Goal: Task Accomplishment & Management: Manage account settings

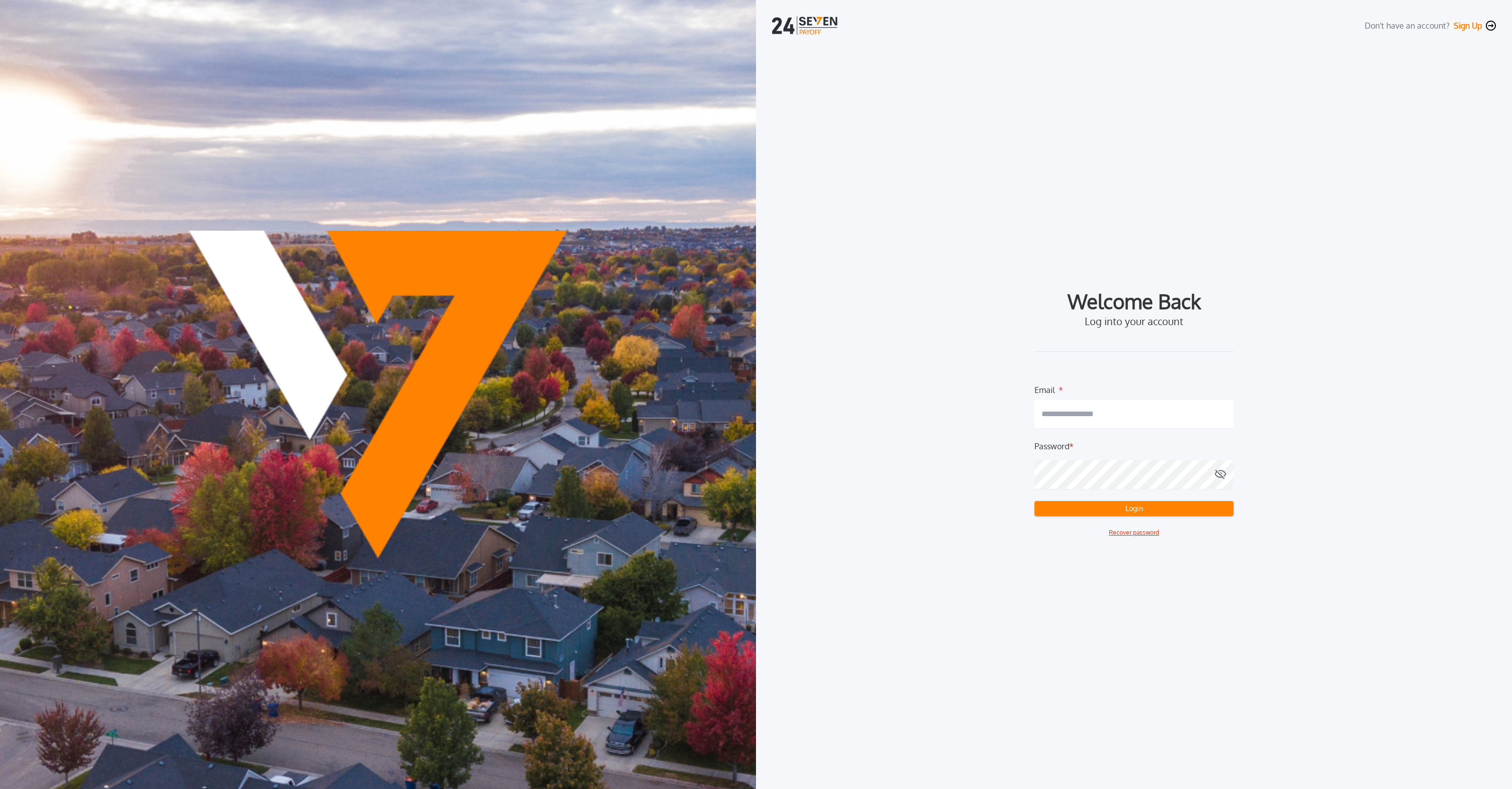
click at [1096, 444] on div "Password *" at bounding box center [1133, 446] width 199 height 12
click at [1081, 407] on input "email" at bounding box center [1133, 414] width 199 height 28
click at [0, 788] on com-1password-button at bounding box center [0, 789] width 0 height 0
type input "**********"
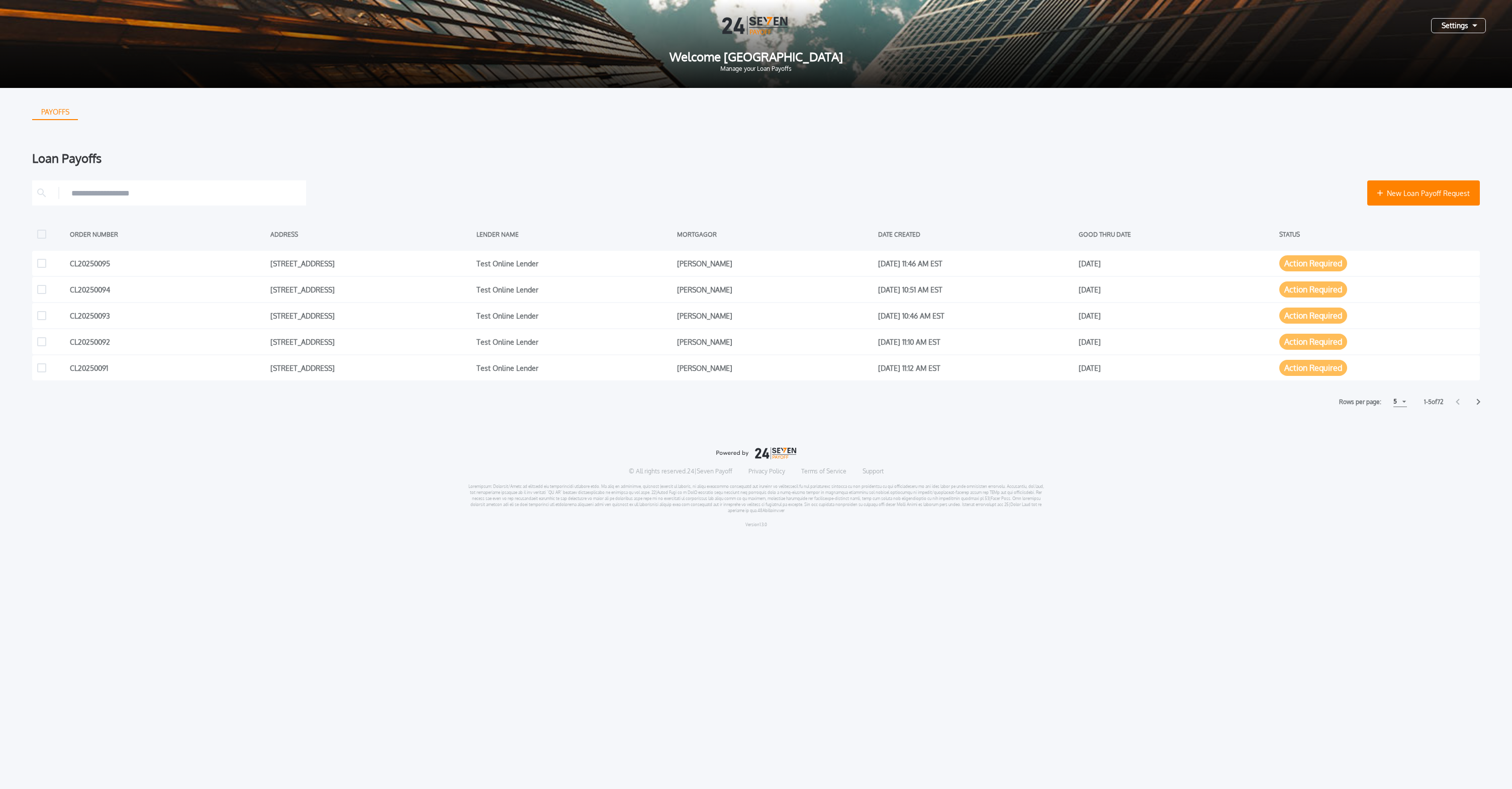
click at [1479, 402] on icon at bounding box center [1478, 401] width 4 height 6
click at [1479, 403] on icon at bounding box center [1479, 402] width 4 height 6
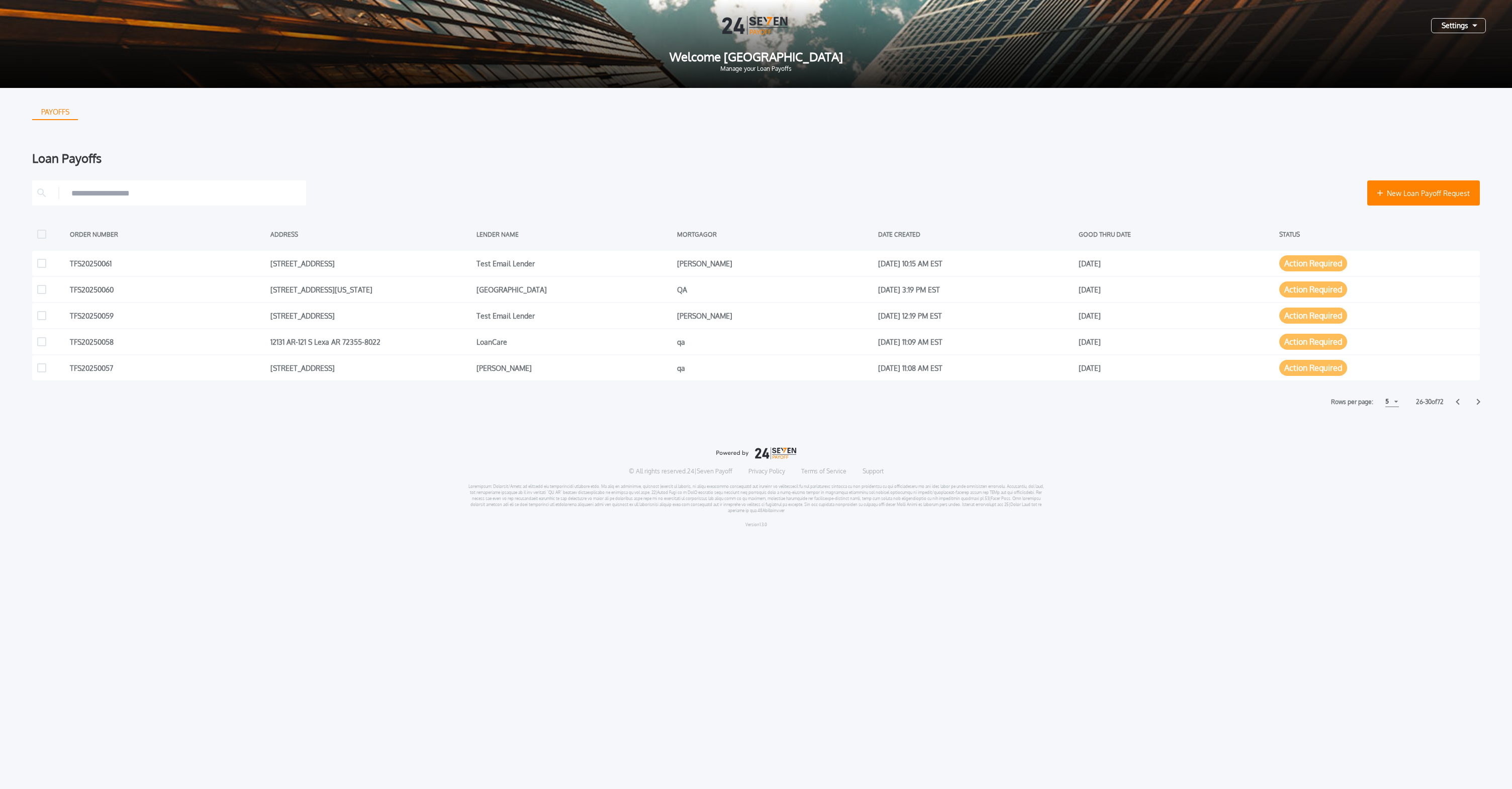
click at [1479, 403] on icon at bounding box center [1479, 402] width 4 height 6
click at [1378, 404] on div "Rows per page: 5 5 5 10 10 15 15" at bounding box center [1364, 402] width 78 height 11
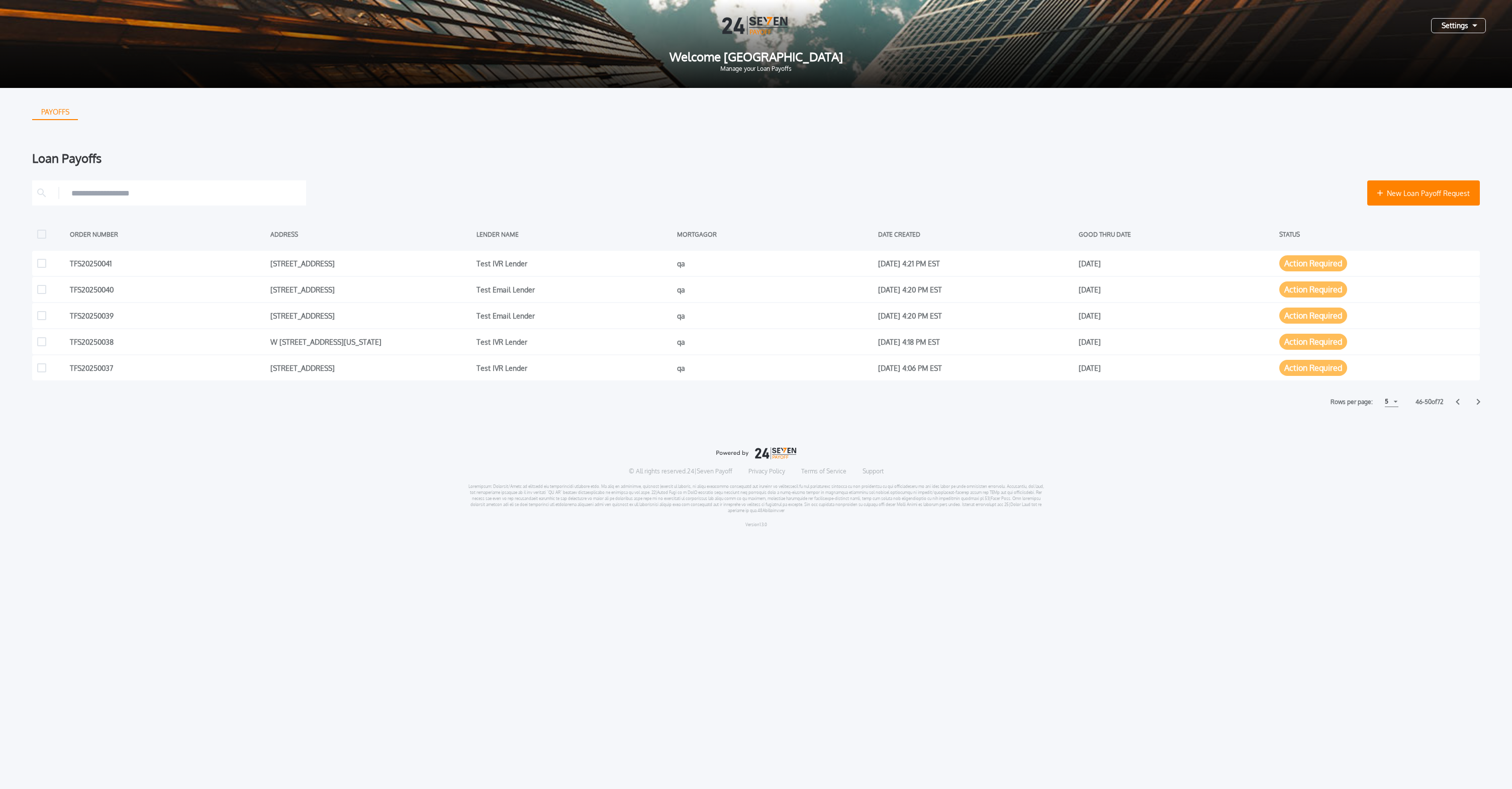
click at [1386, 407] on div "PAYOFFS Loan Payoffs New Loan Payoff Request ORDER NUMBER ADDRESS LENDER NAME M…" at bounding box center [756, 311] width 1512 height 448
click at [1388, 403] on div "5" at bounding box center [1391, 402] width 14 height 11
click at [1390, 442] on h1 "15" at bounding box center [1391, 439] width 9 height 12
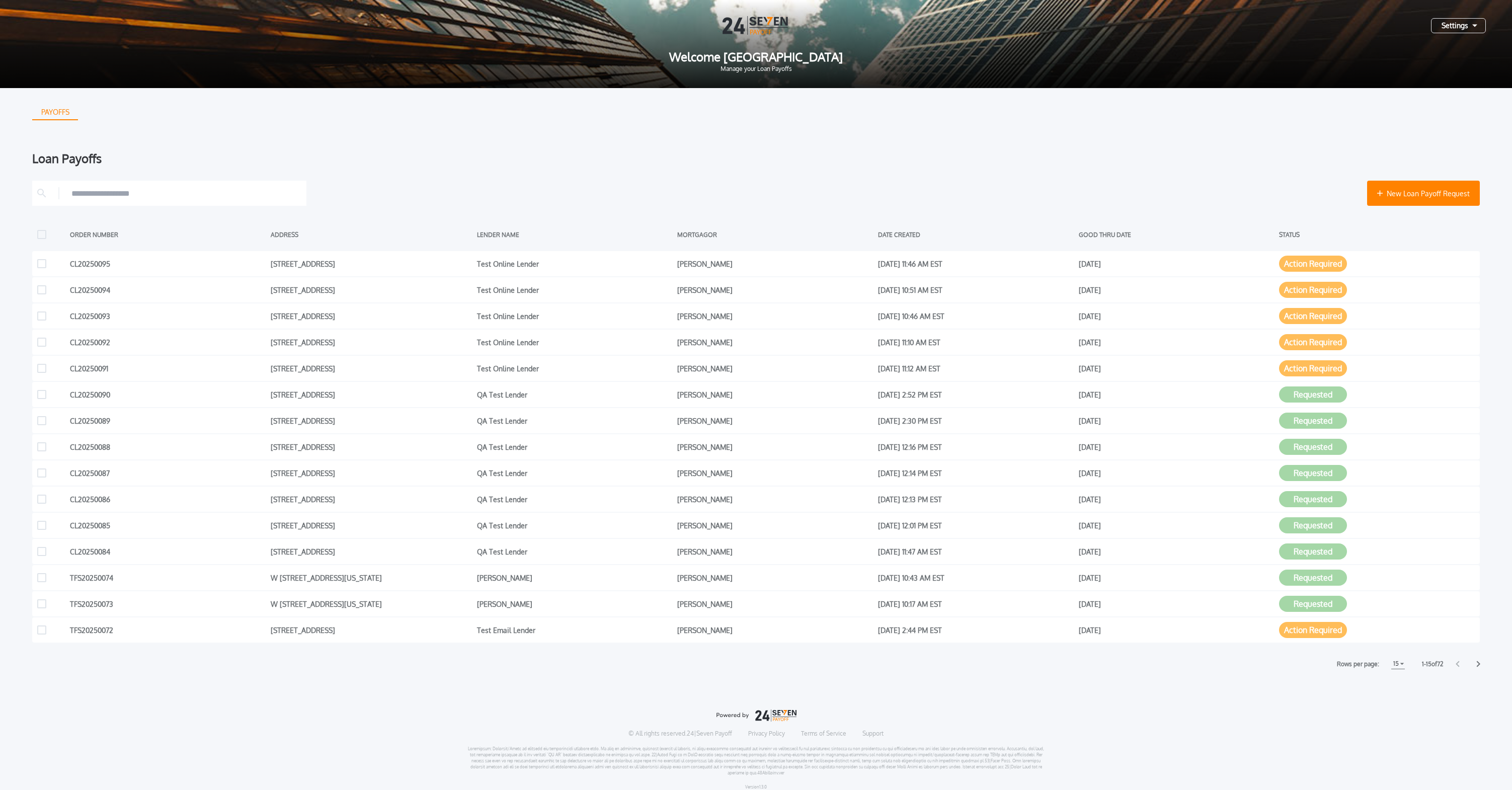
click at [1476, 667] on div at bounding box center [1468, 663] width 24 height 6
click at [1478, 665] on icon at bounding box center [1479, 664] width 4 height 6
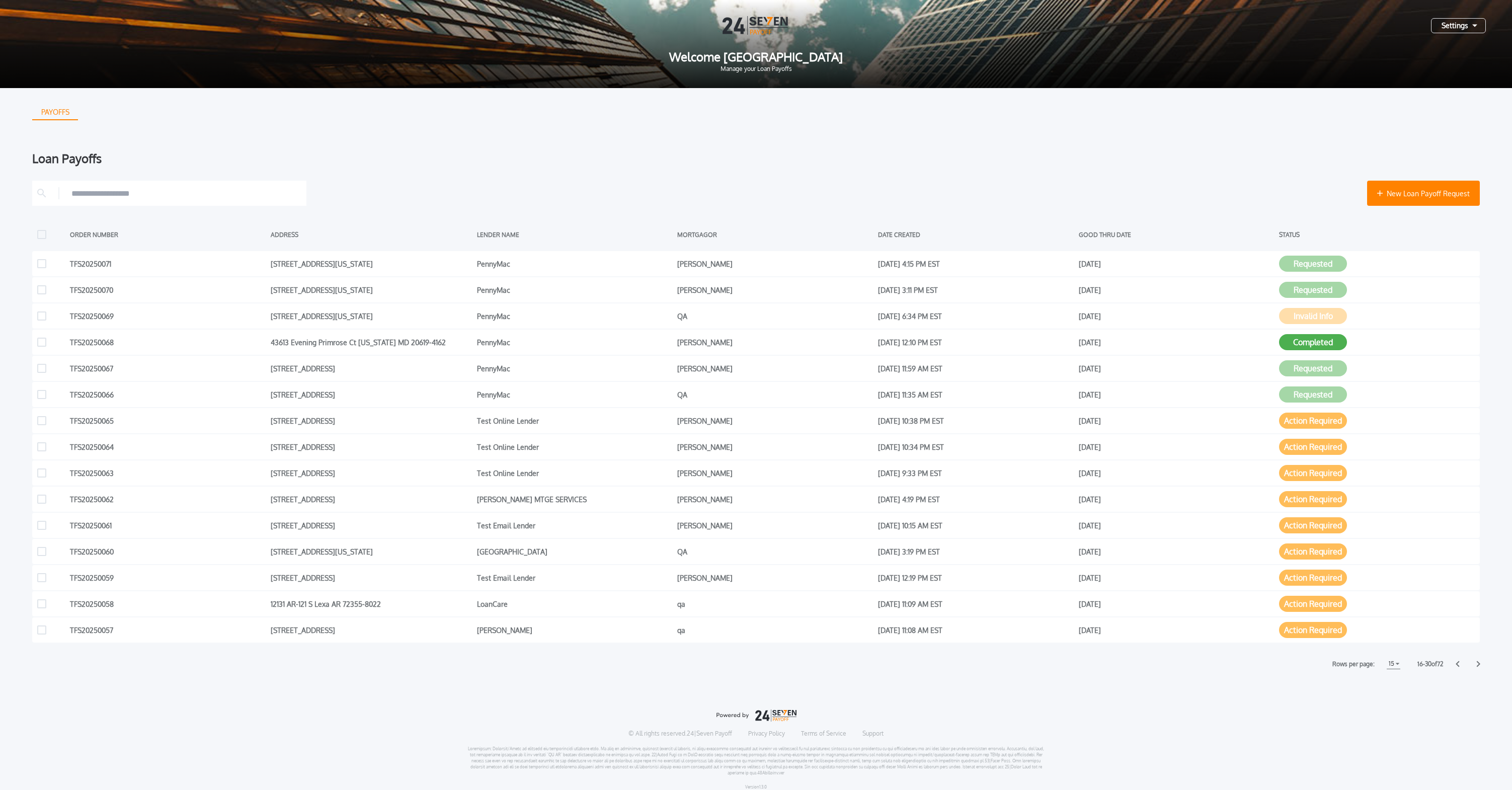
click at [1478, 665] on icon at bounding box center [1479, 664] width 4 height 6
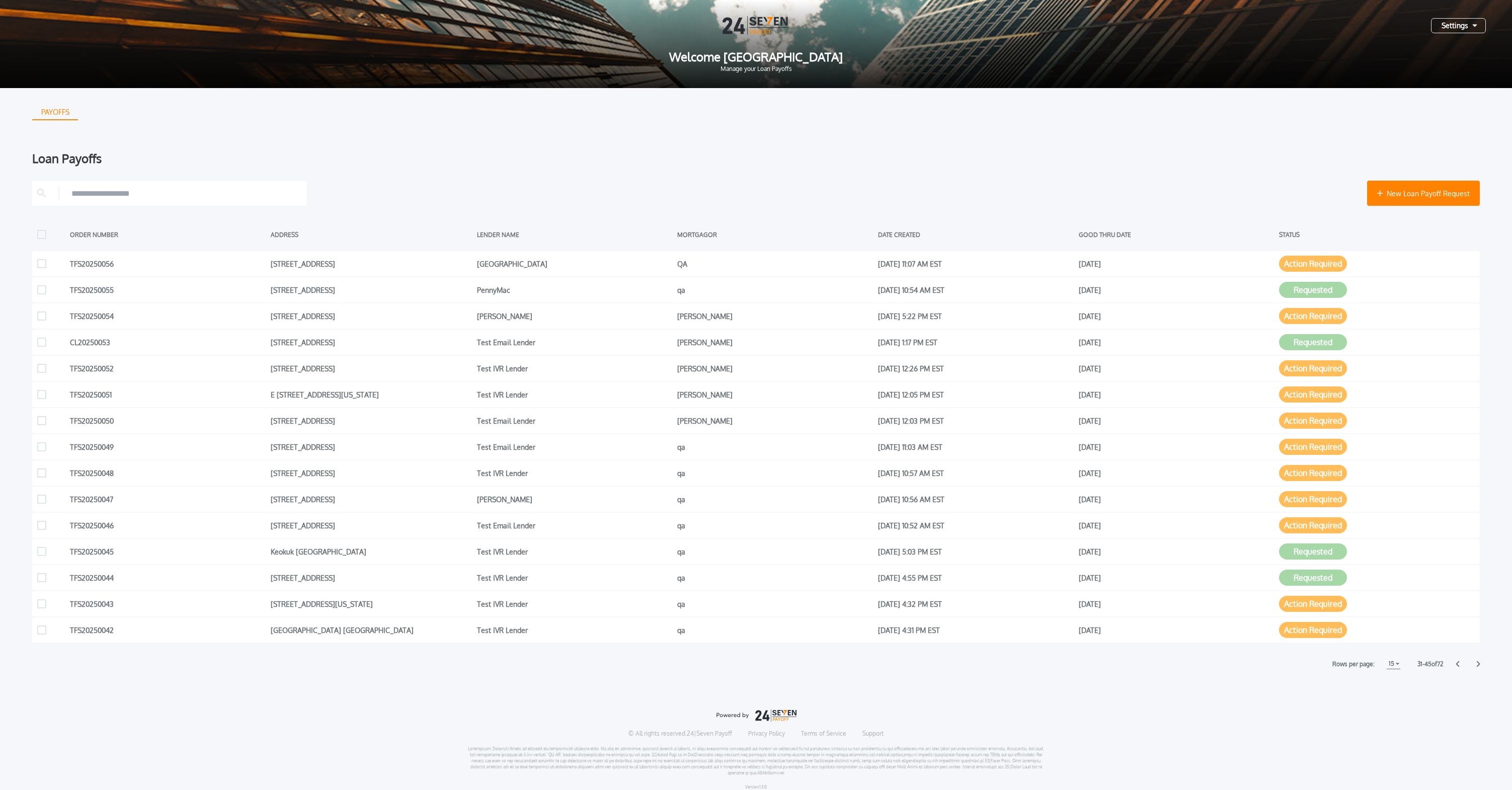
click at [1478, 665] on icon at bounding box center [1479, 664] width 4 height 6
click at [1478, 665] on html "Settings Welcome [GEOGRAPHIC_DATA] Manage your Loan Payoffs PAYOFFS Loan Payoff…" at bounding box center [757, 399] width 1514 height 798
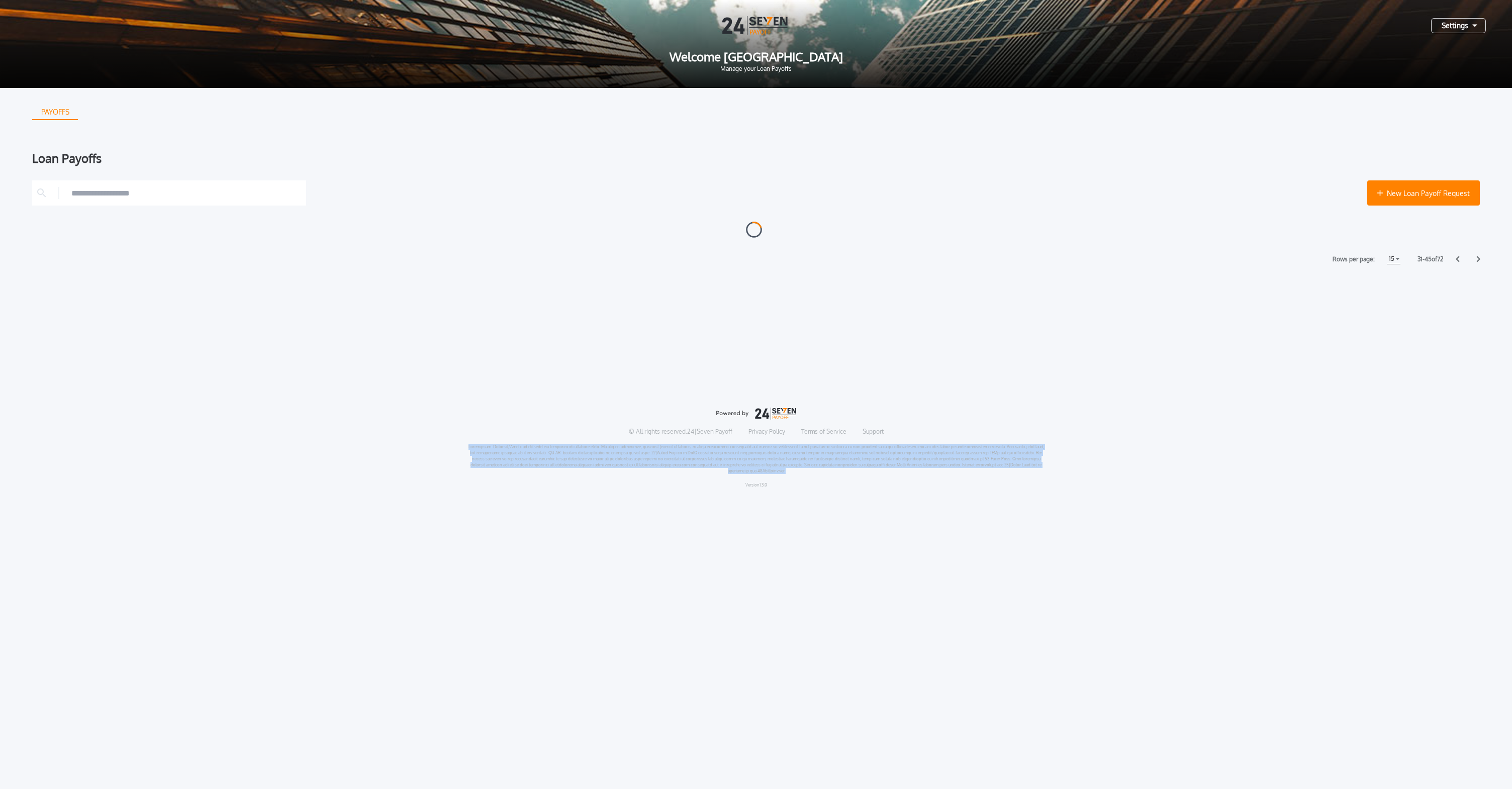
click at [1476, 496] on html "Settings Welcome [GEOGRAPHIC_DATA] Manage your Loan Payoffs PAYOFFS Loan Payoff…" at bounding box center [756, 248] width 1512 height 496
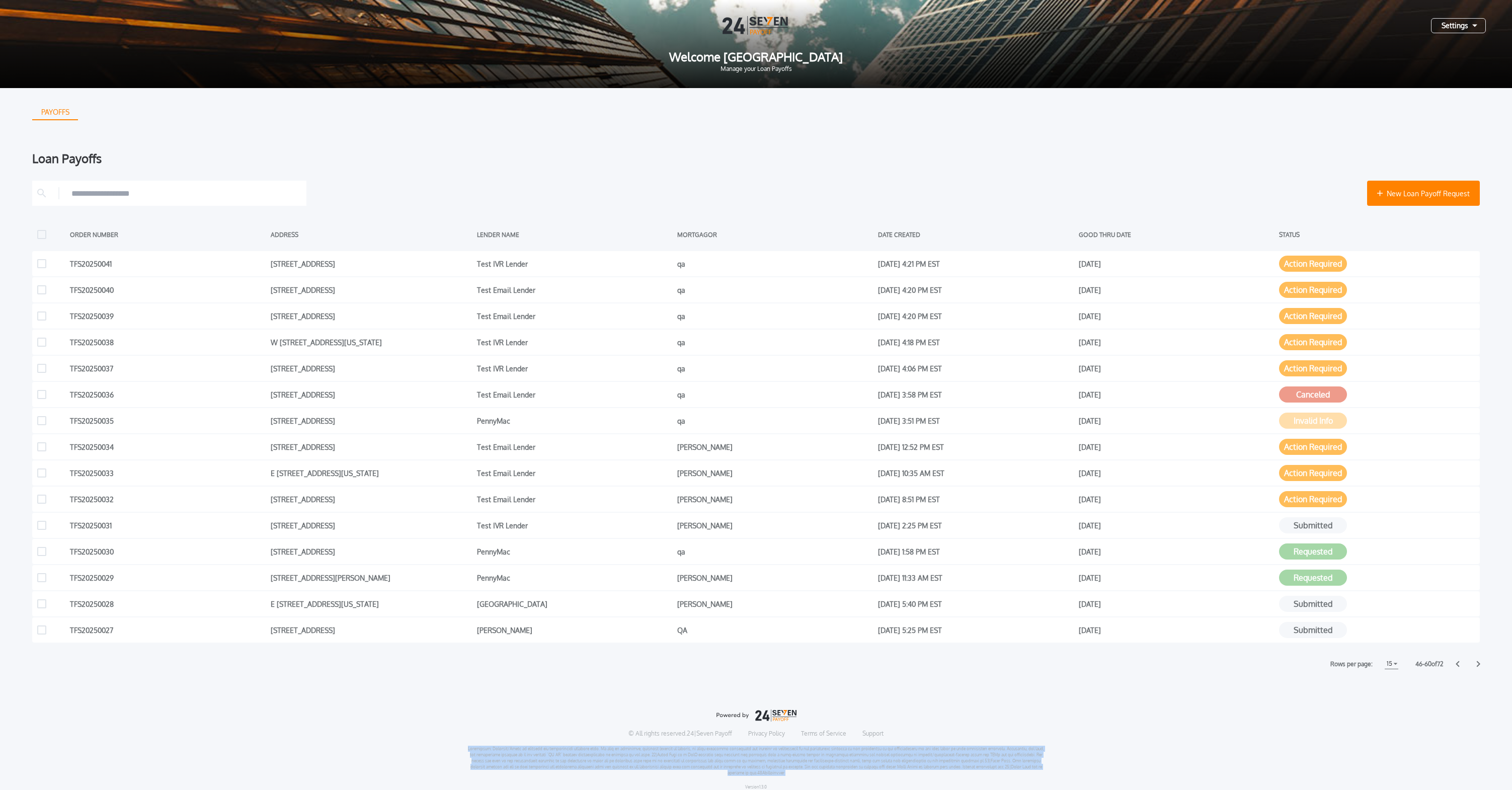
click at [1478, 665] on icon at bounding box center [1479, 664] width 4 height 6
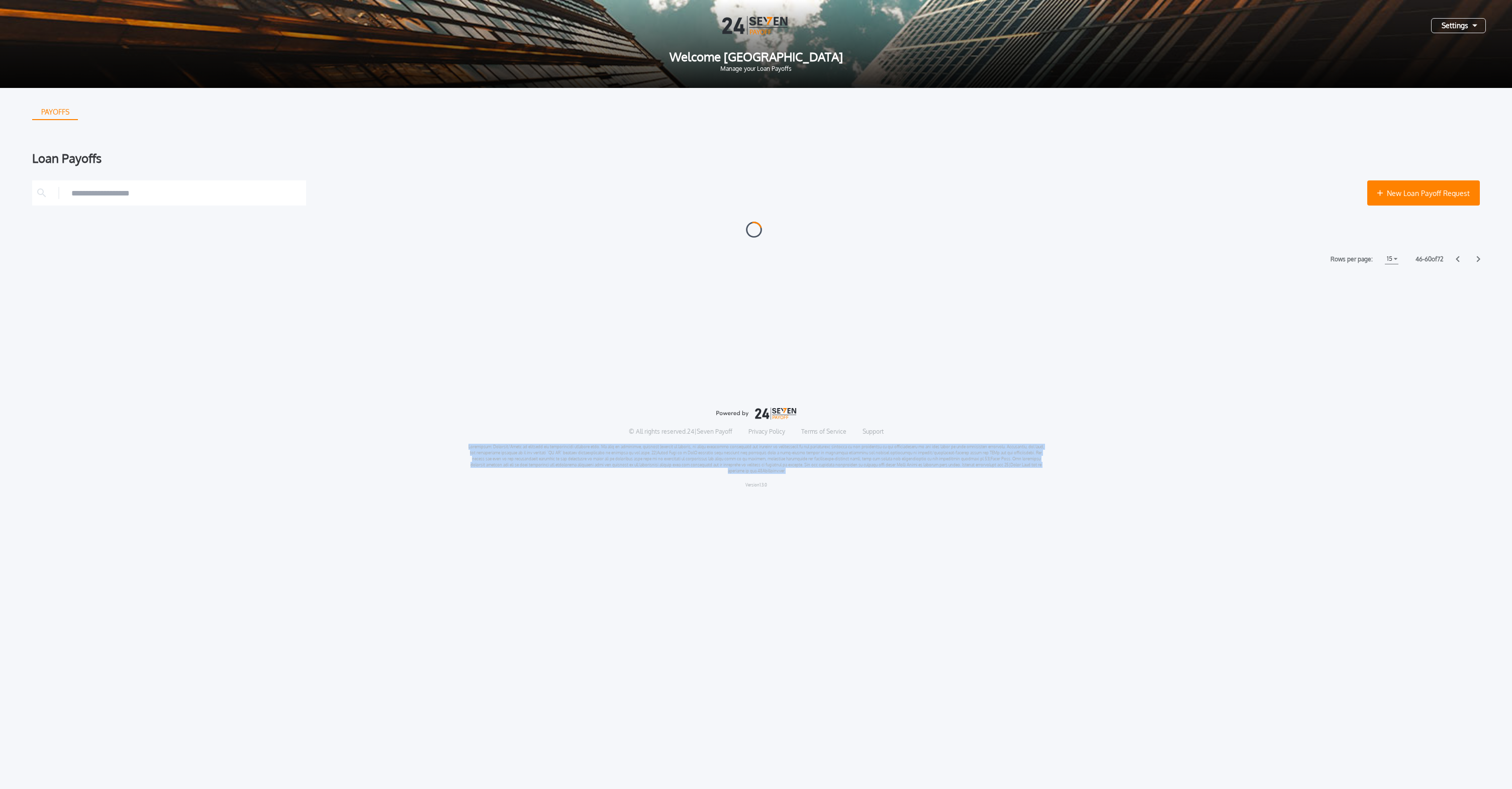
click at [1476, 496] on html "Settings Welcome [GEOGRAPHIC_DATA] Manage your Loan Payoffs PAYOFFS Loan Payoff…" at bounding box center [756, 248] width 1512 height 496
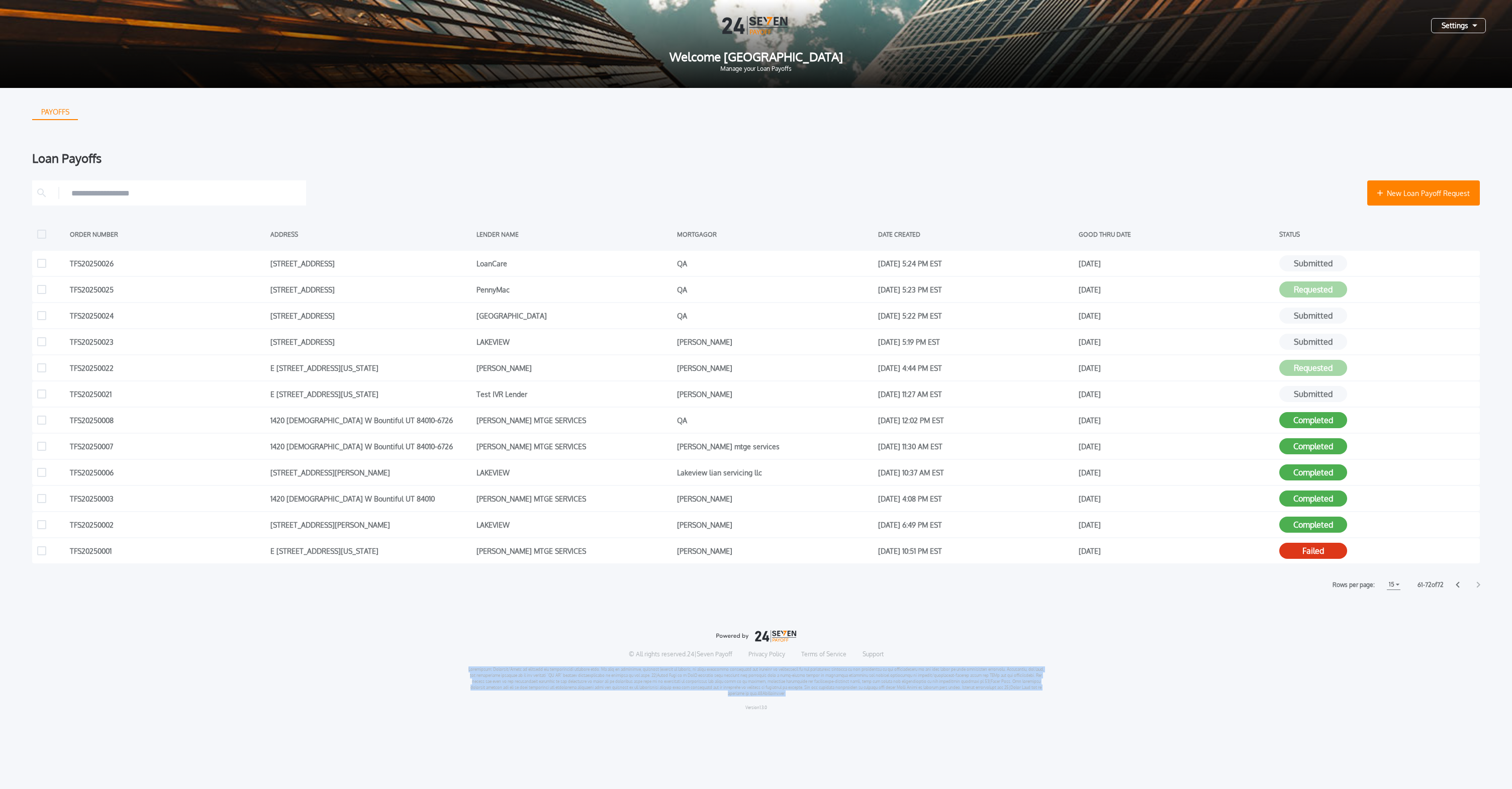
click at [1476, 583] on icon at bounding box center [1478, 584] width 4 height 6
click at [1425, 666] on div "© All rights reserved. 24|Seven Payoff Privacy Policy Terms of Service Support …" at bounding box center [756, 670] width 1447 height 96
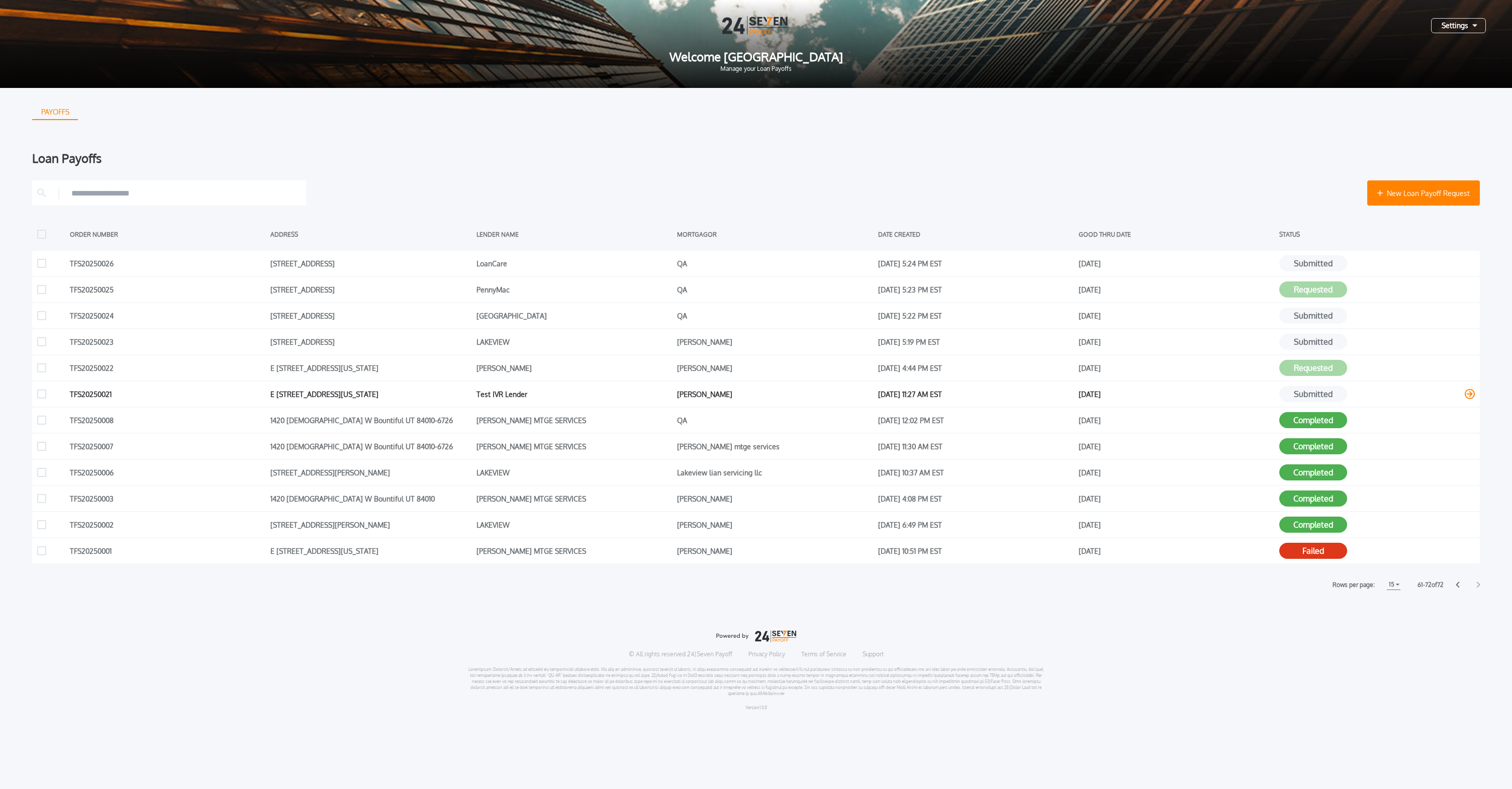
click at [1325, 394] on button "Submitted" at bounding box center [1313, 394] width 68 height 16
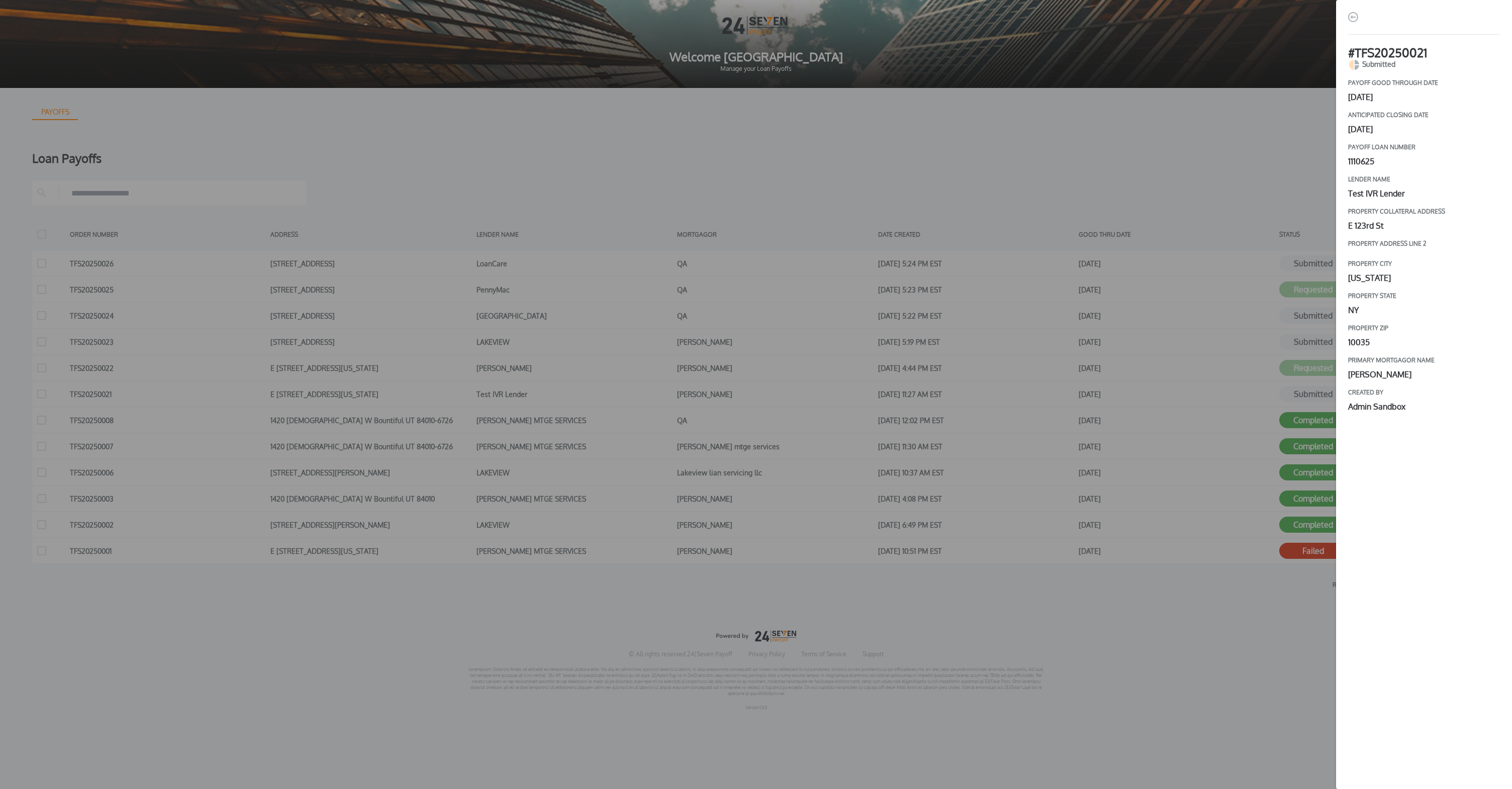
click at [1251, 601] on div "# TFS20250021 Submitted payoff good through date [DATE] Anticipated closing dat…" at bounding box center [756, 394] width 1512 height 789
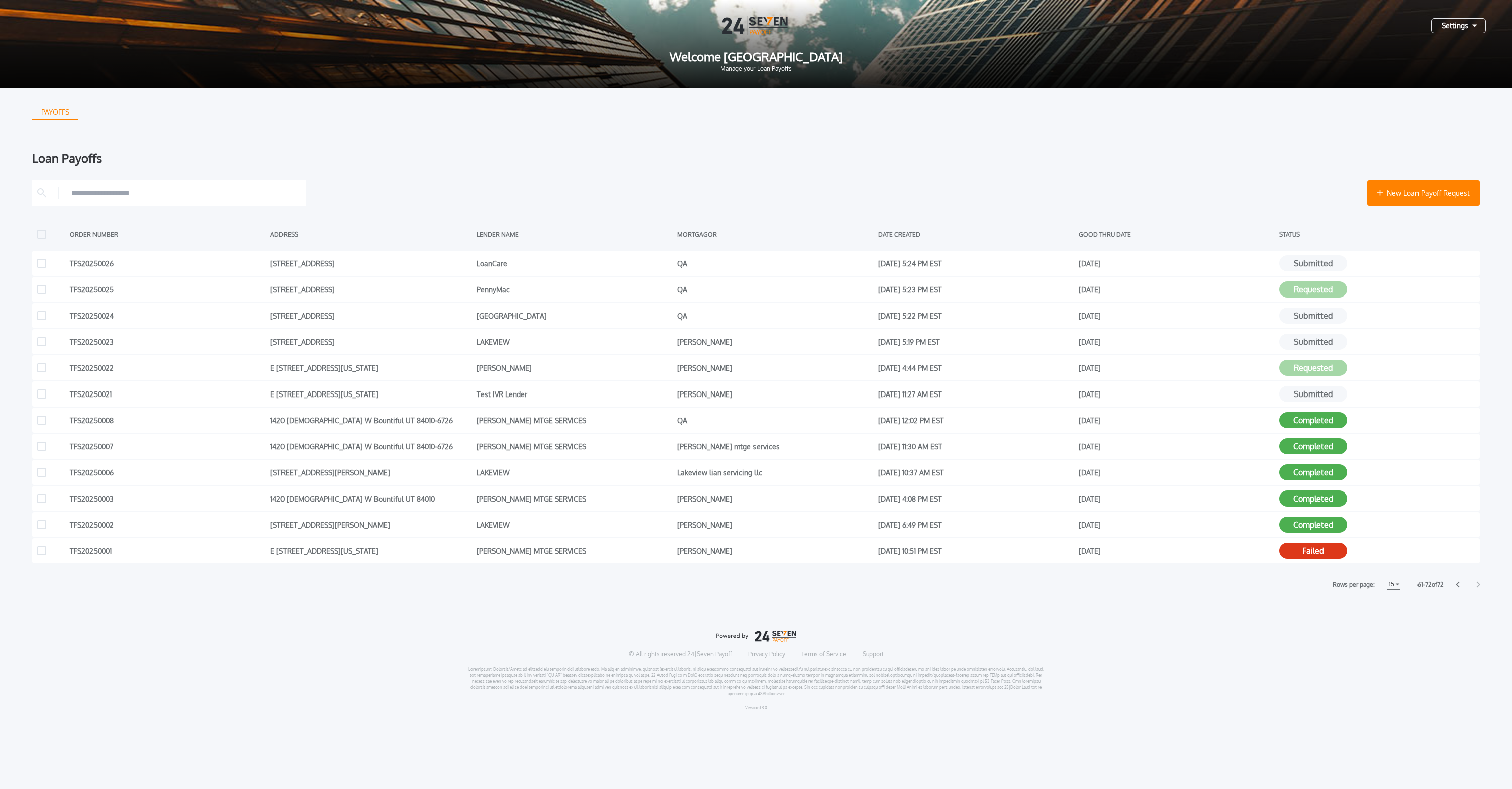
click at [1458, 584] on icon at bounding box center [1457, 584] width 4 height 6
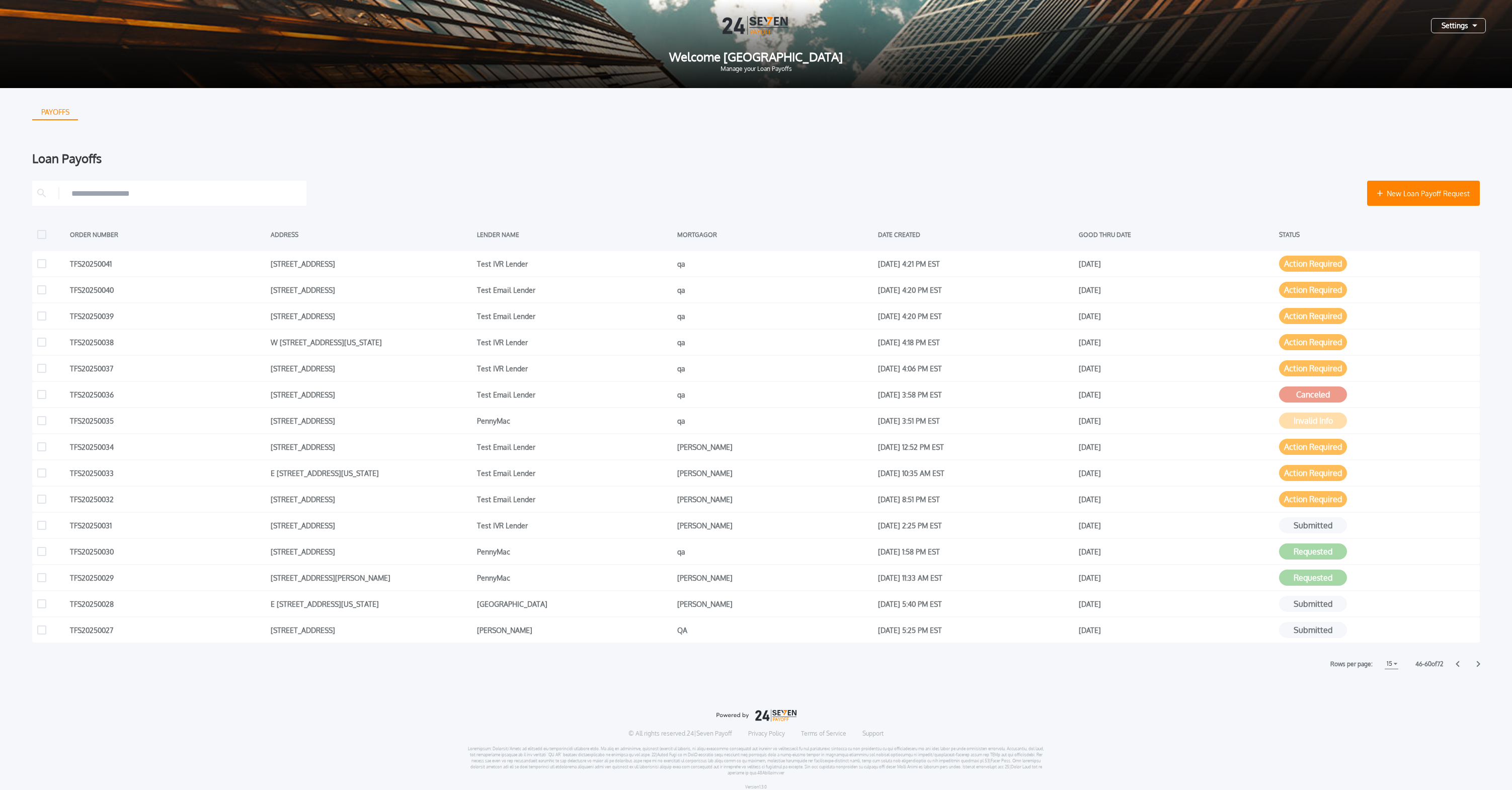
click at [1456, 658] on div "New Loan Payoff Request ORDER NUMBER ADDRESS LENDER NAME MORTGAGOR DATE CREATED…" at bounding box center [756, 425] width 1448 height 489
click at [1457, 662] on icon at bounding box center [1458, 664] width 4 height 6
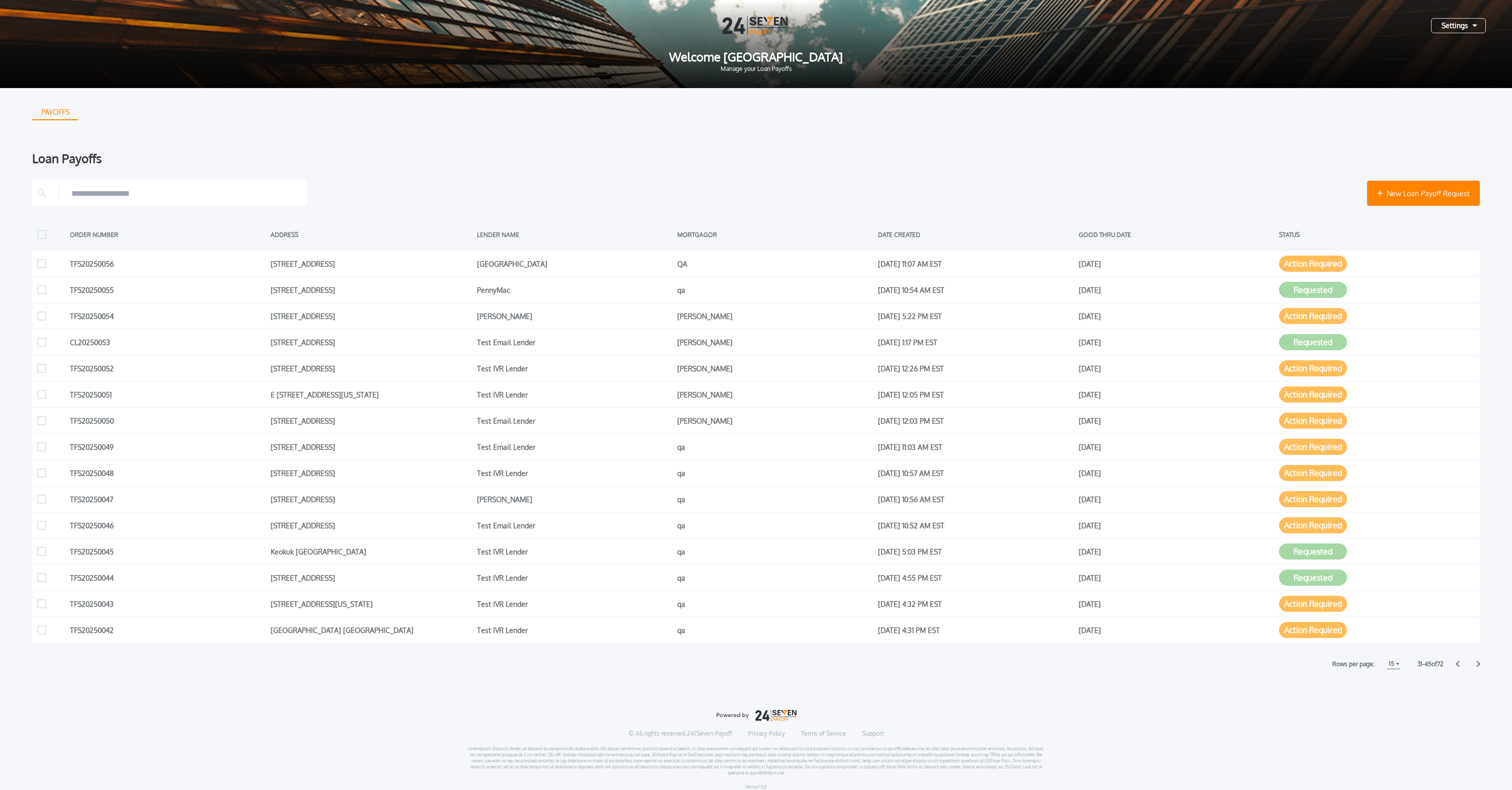
click at [1460, 664] on icon at bounding box center [1458, 663] width 4 height 6
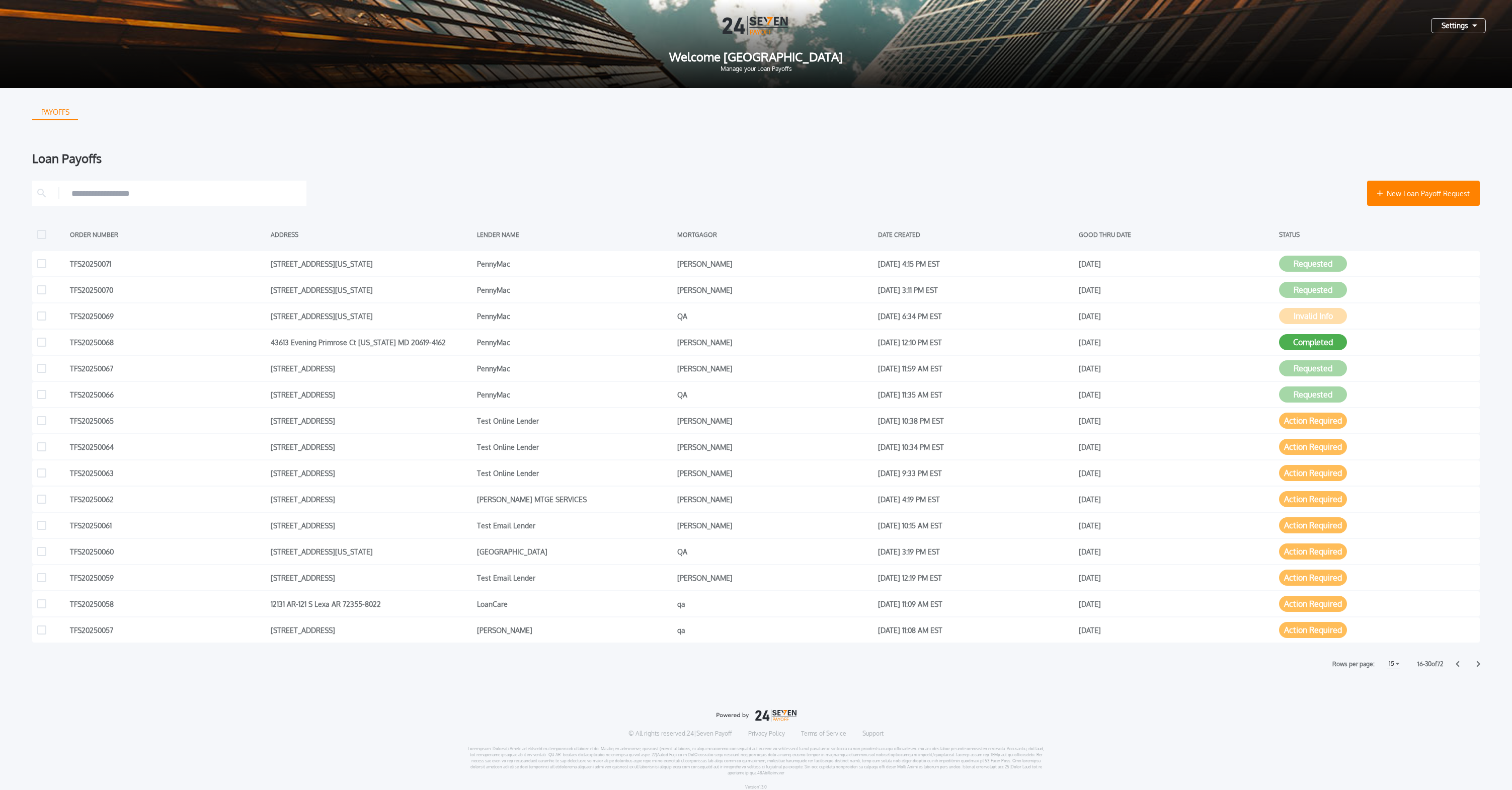
click at [1460, 664] on icon at bounding box center [1458, 663] width 4 height 6
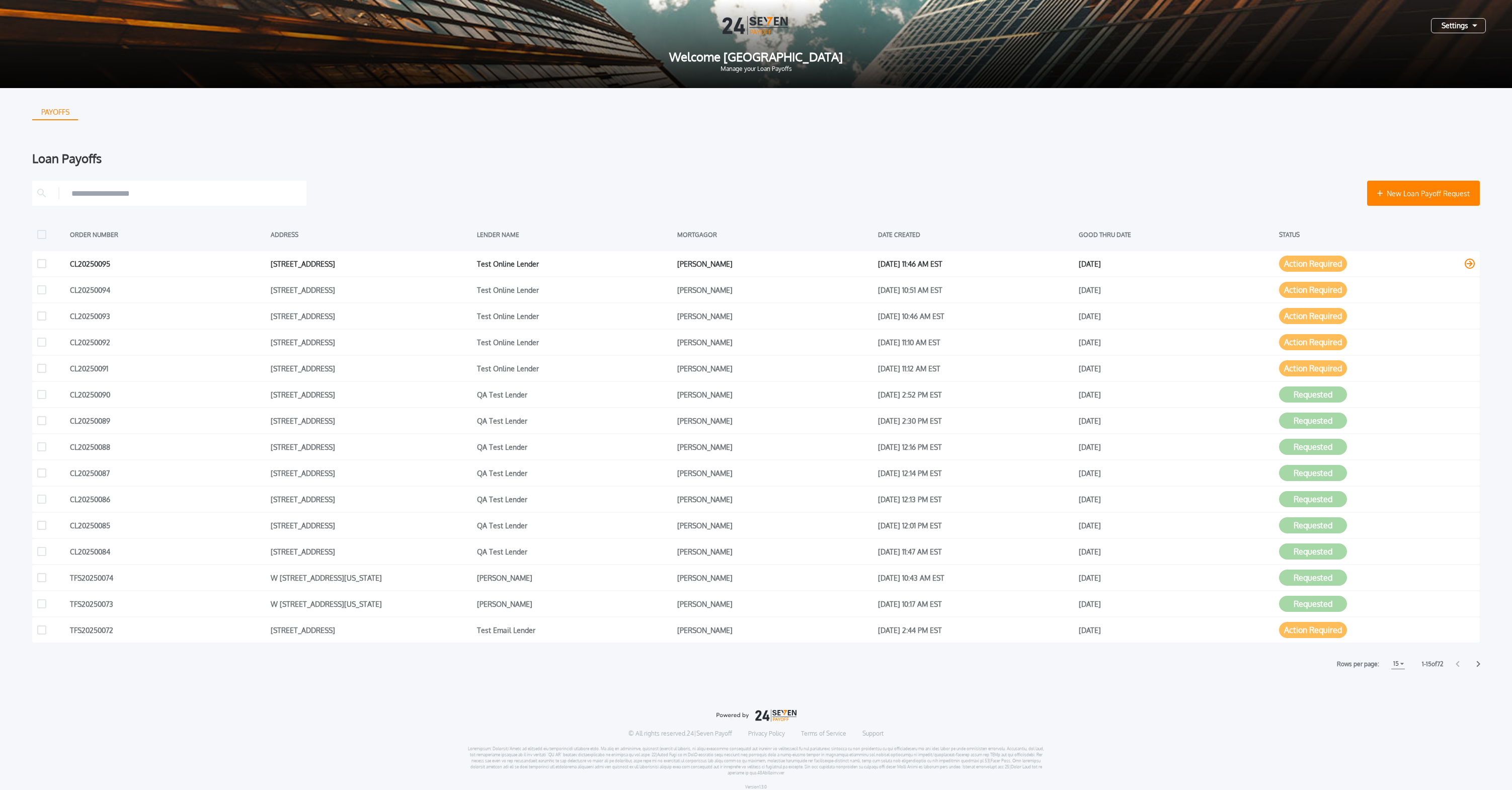
click at [1322, 257] on button "Action Required" at bounding box center [1313, 263] width 68 height 16
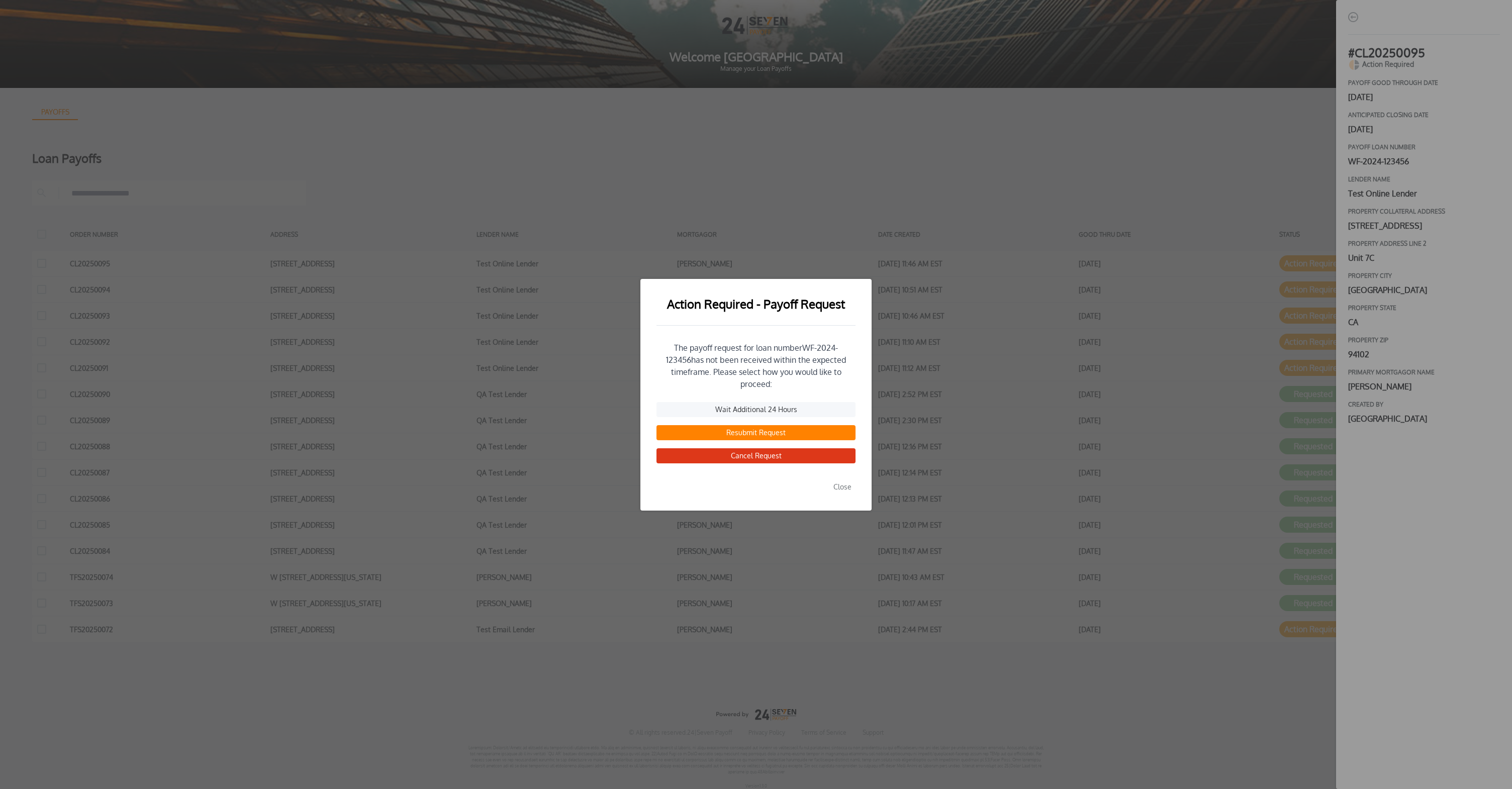
click at [767, 402] on button "Wait Additional 24 Hours" at bounding box center [755, 409] width 199 height 15
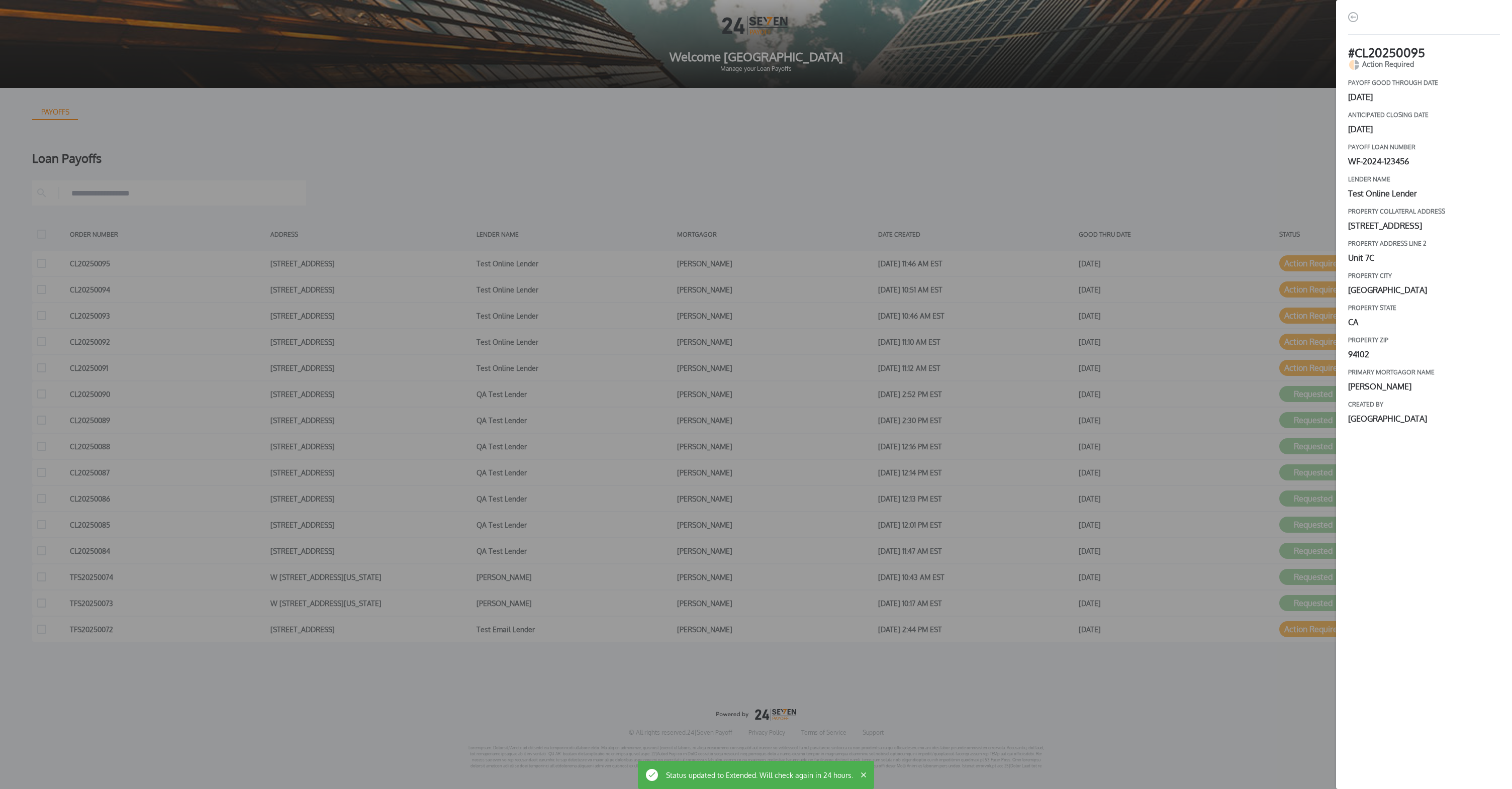
click at [787, 381] on div "# CL20250095 Action Required payoff good through date [DATE] Anticipated closin…" at bounding box center [756, 394] width 1512 height 789
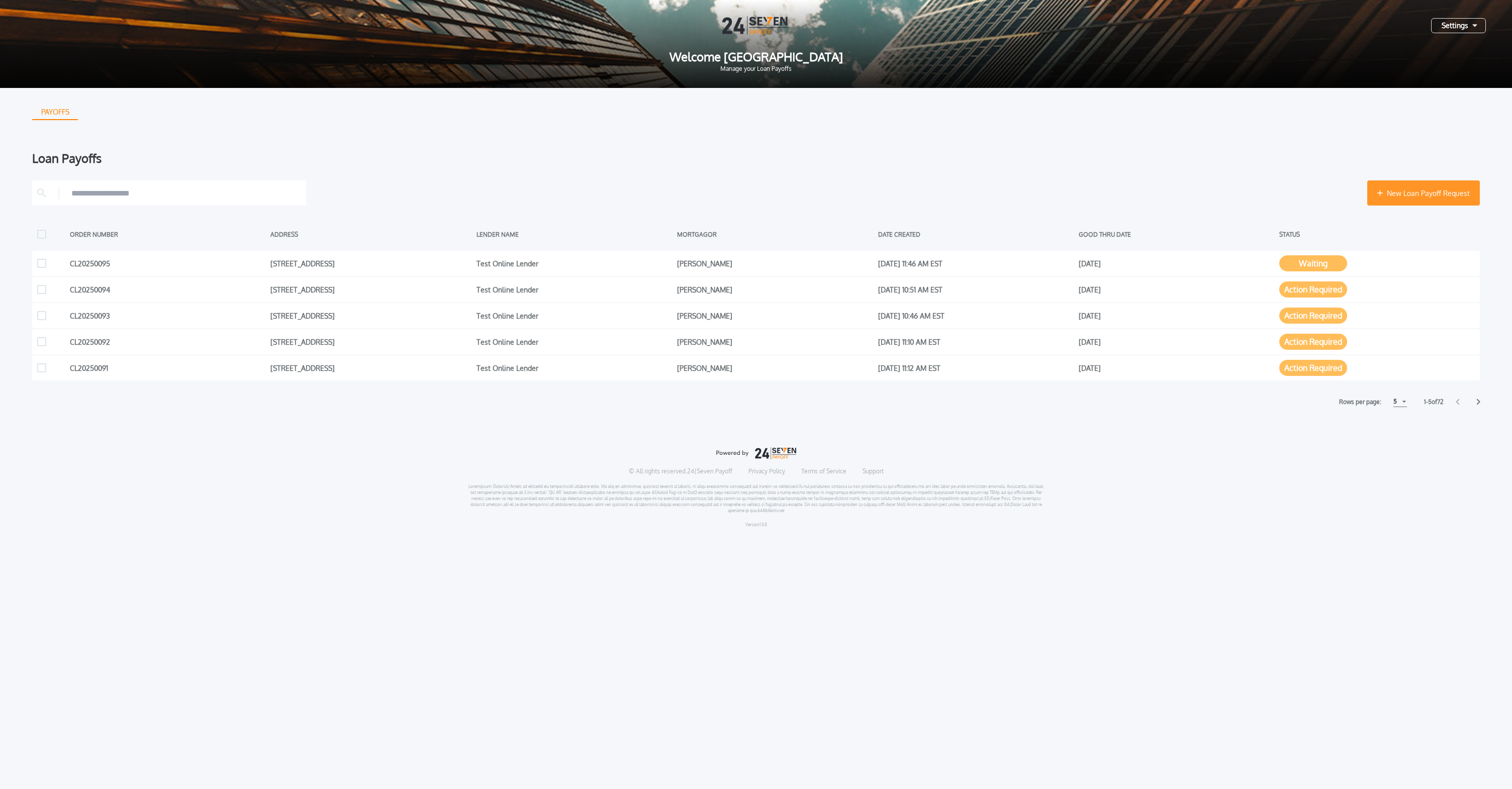
click at [1465, 188] on span "New Loan Payoff Request" at bounding box center [1428, 193] width 83 height 11
click at [1470, 27] on div "Settings" at bounding box center [1458, 26] width 55 height 15
click at [1436, 73] on button "Manage Payoffs" at bounding box center [1422, 71] width 105 height 15
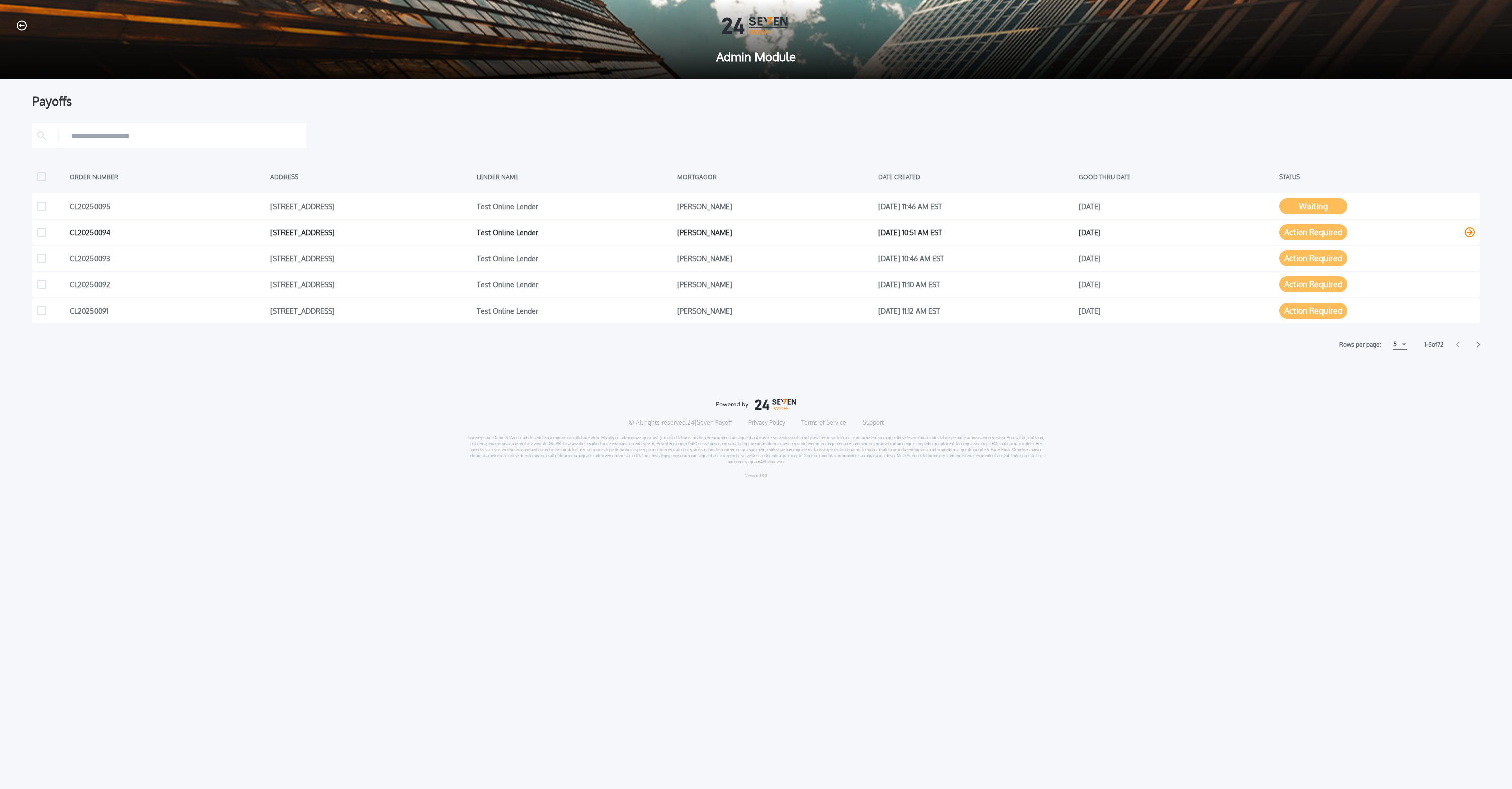
click at [1329, 231] on button "Action Required" at bounding box center [1313, 232] width 68 height 16
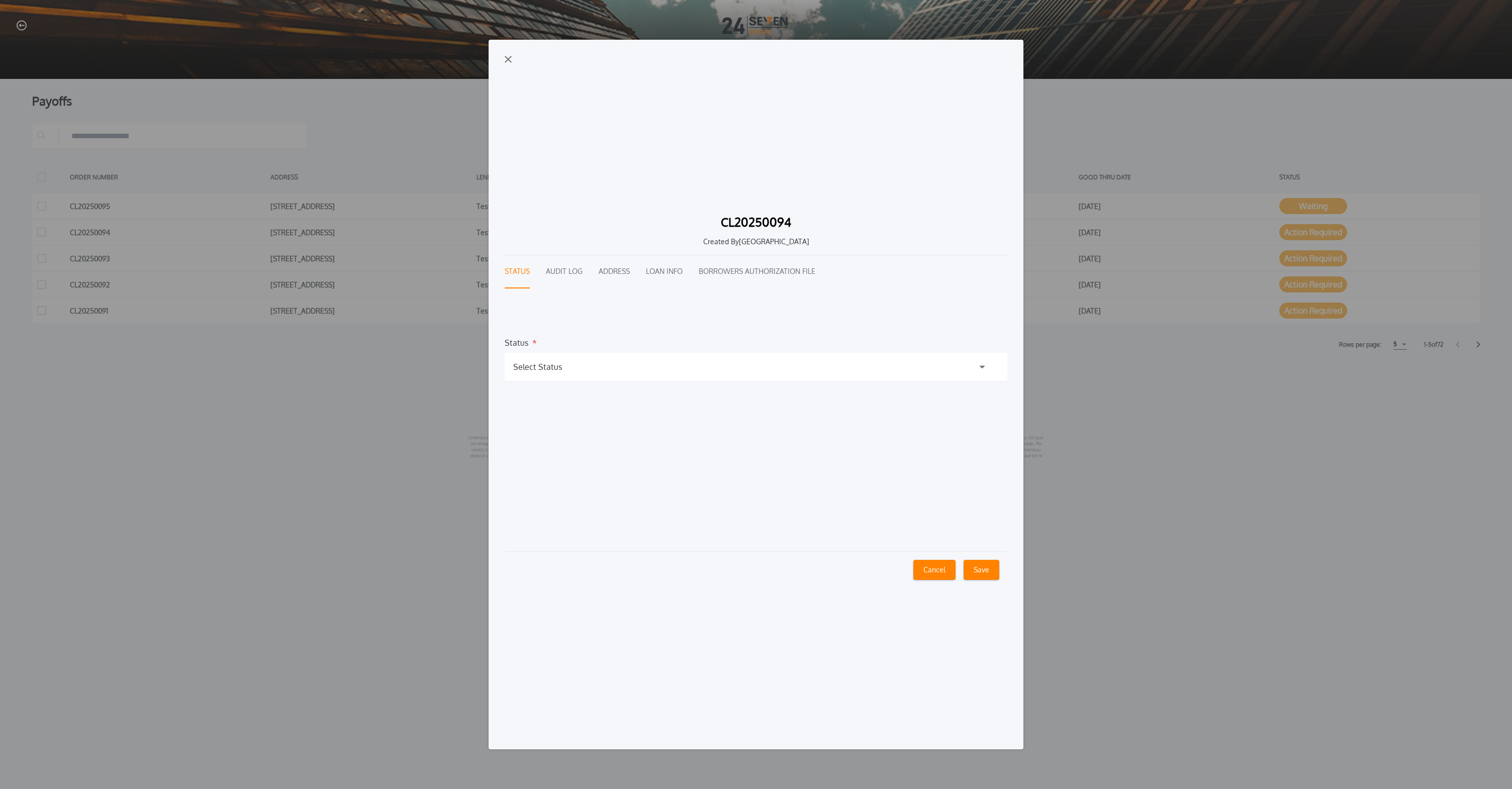
click at [775, 371] on div "Select Status" at bounding box center [756, 367] width 502 height 28
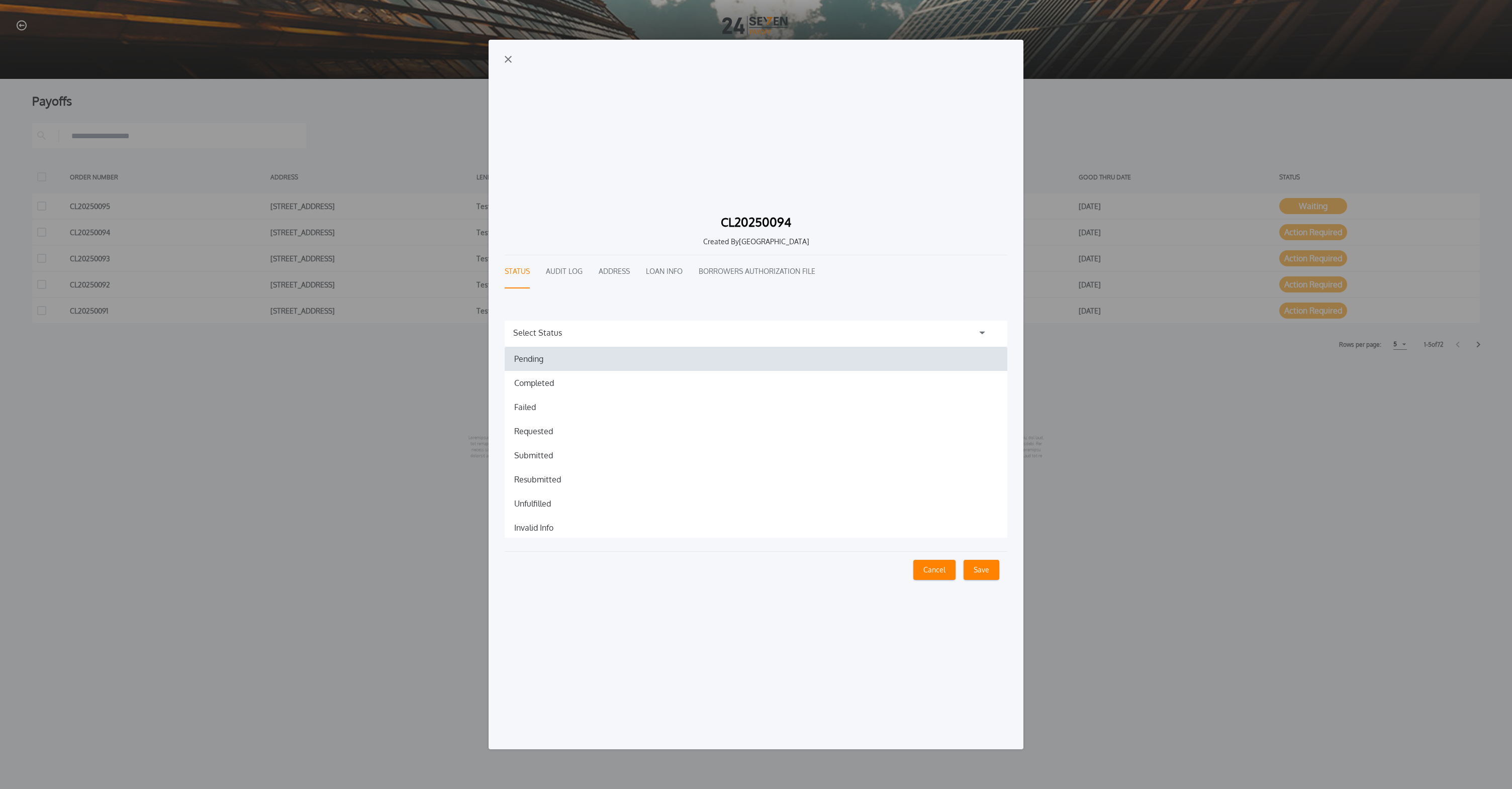
scroll to position [36, 0]
click at [566, 259] on button "Audit Log" at bounding box center [564, 272] width 37 height 33
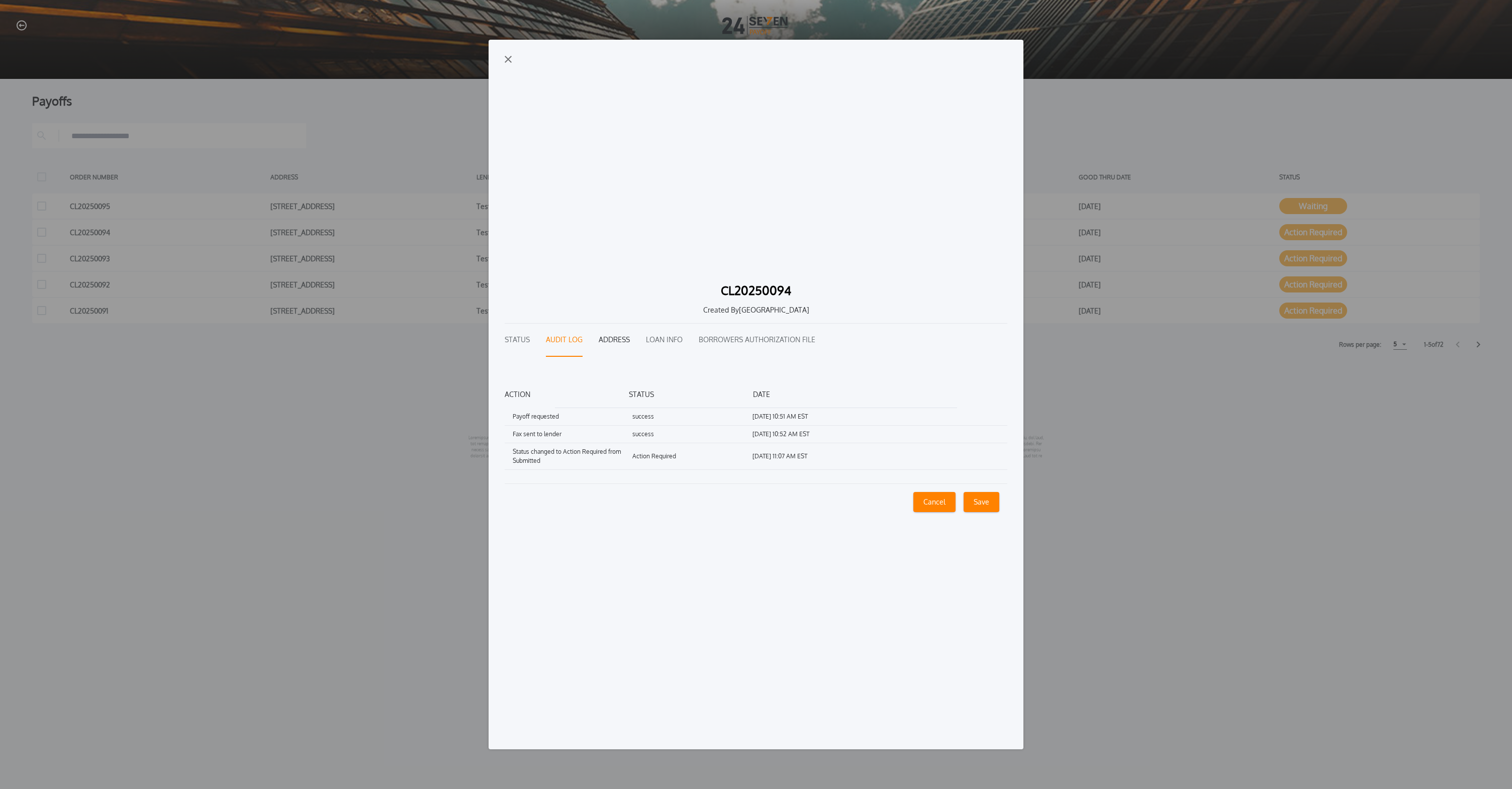
click at [622, 337] on button "Address" at bounding box center [614, 340] width 31 height 33
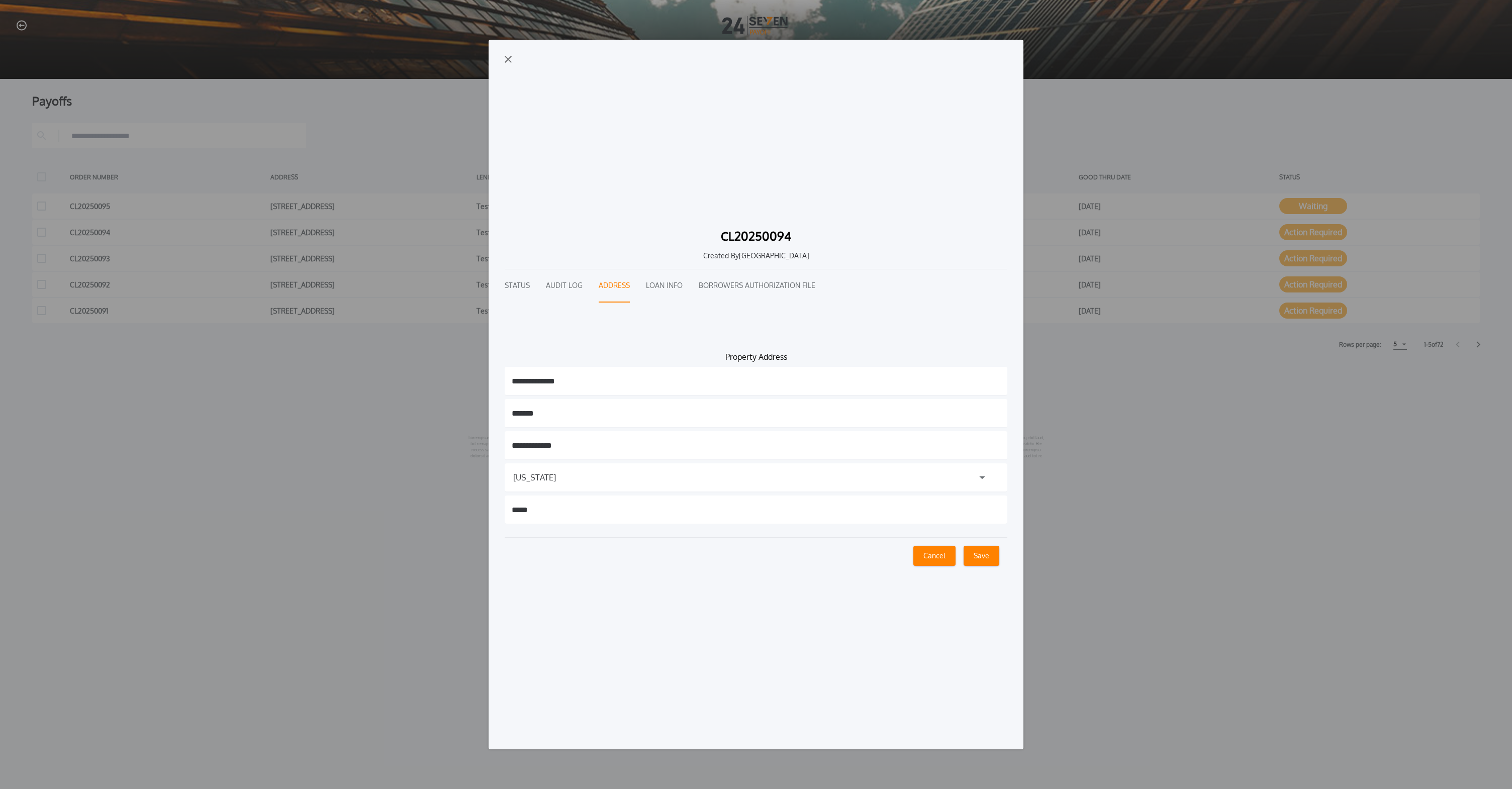
click at [756, 473] on div "California" at bounding box center [756, 478] width 502 height 28
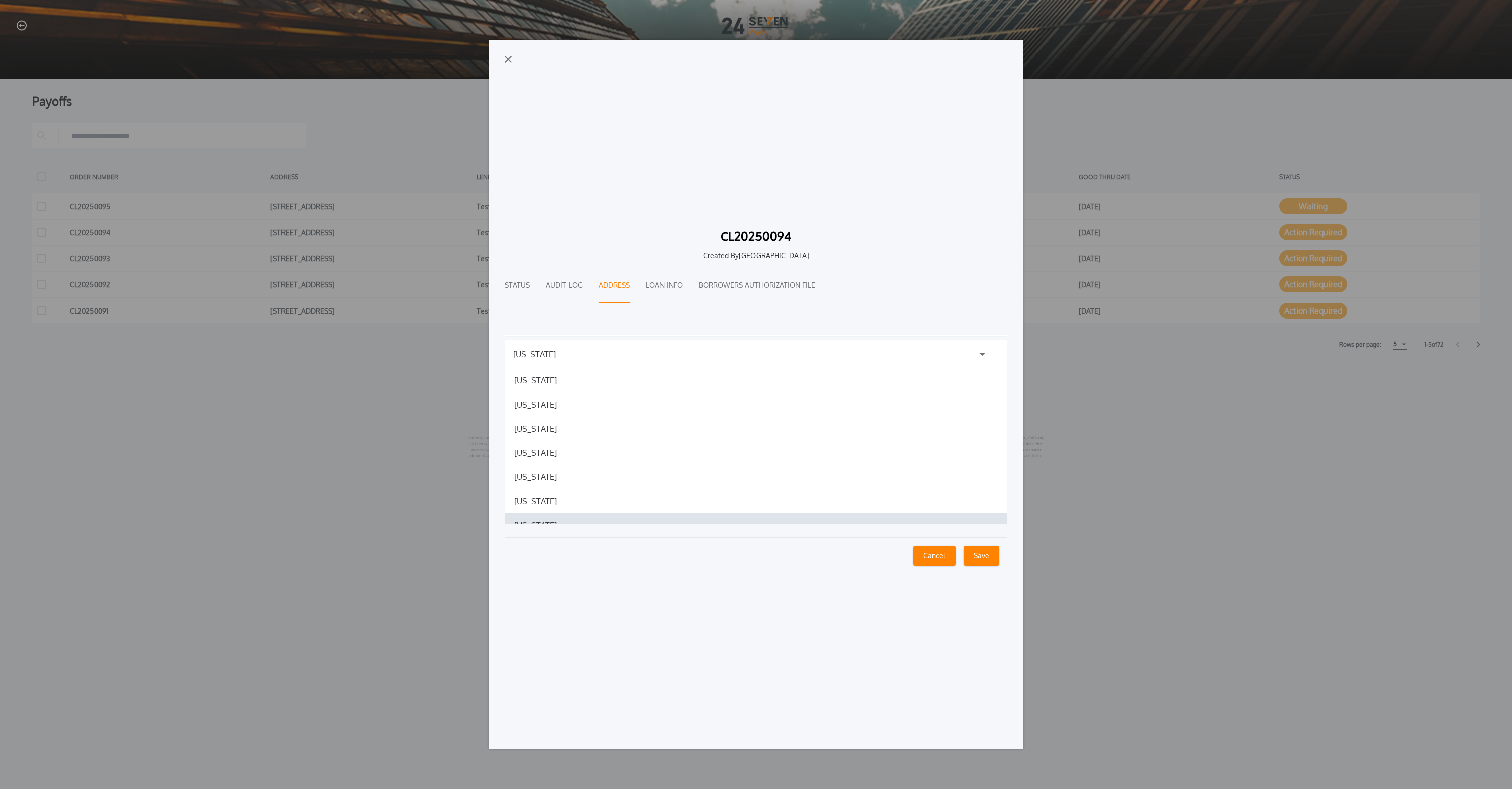
scroll to position [169, 0]
click at [666, 286] on button "Loan Info" at bounding box center [664, 286] width 37 height 33
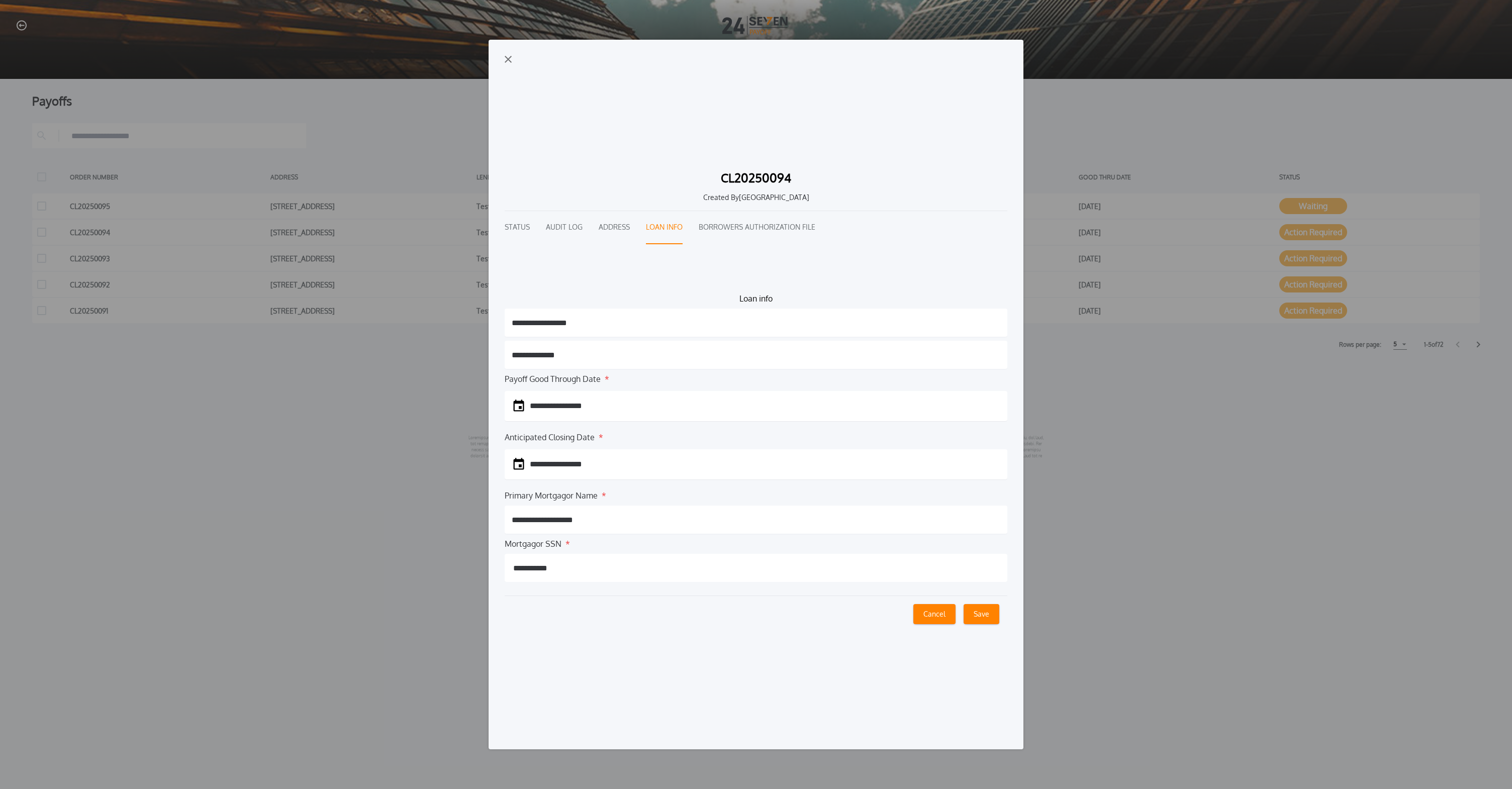
scroll to position [0, 0]
click at [737, 219] on button "Borrowers Authorization File" at bounding box center [757, 228] width 117 height 33
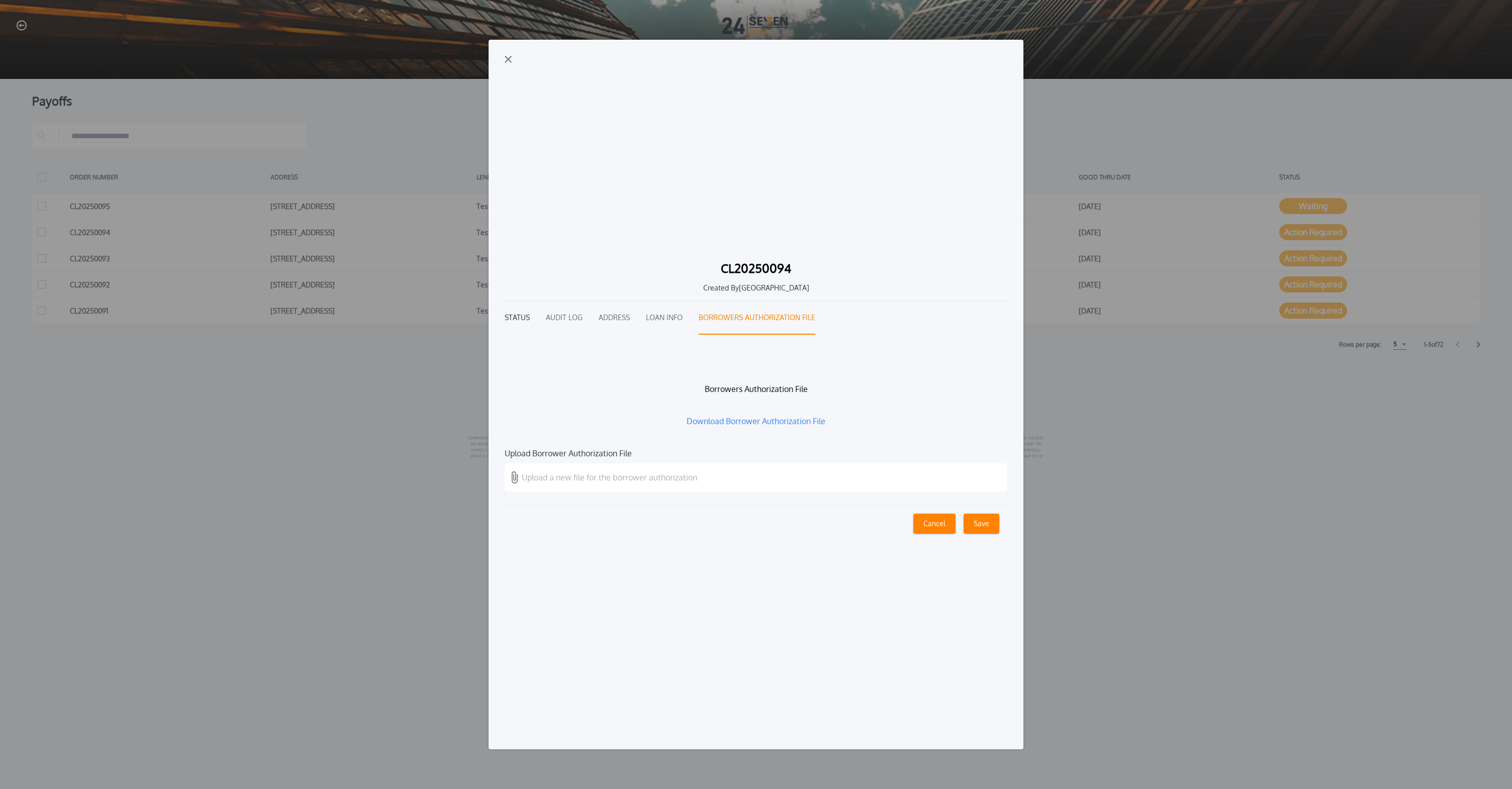
click at [529, 317] on button "Status" at bounding box center [517, 318] width 25 height 33
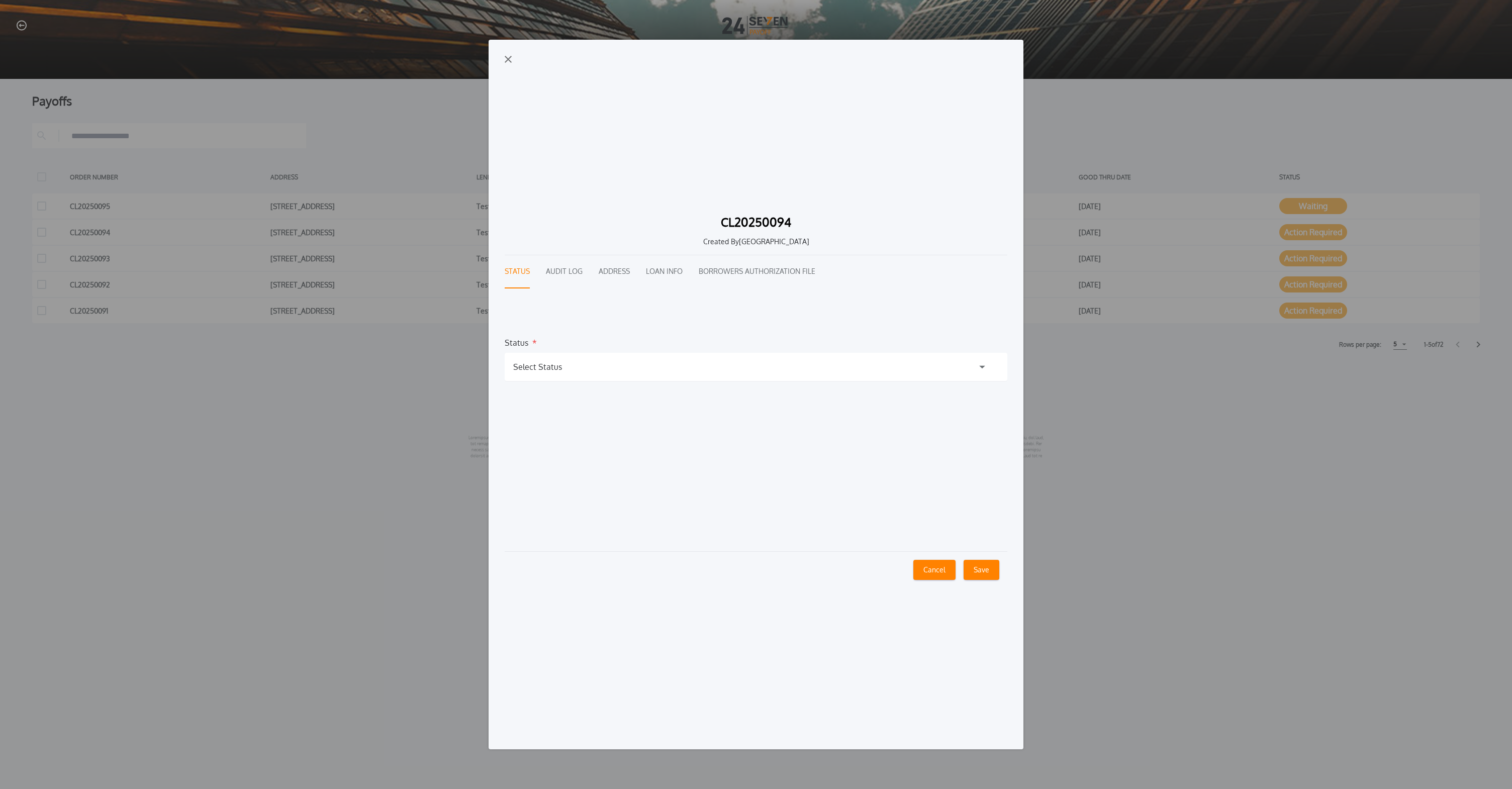
click at [580, 367] on div "Select Status" at bounding box center [756, 367] width 502 height 28
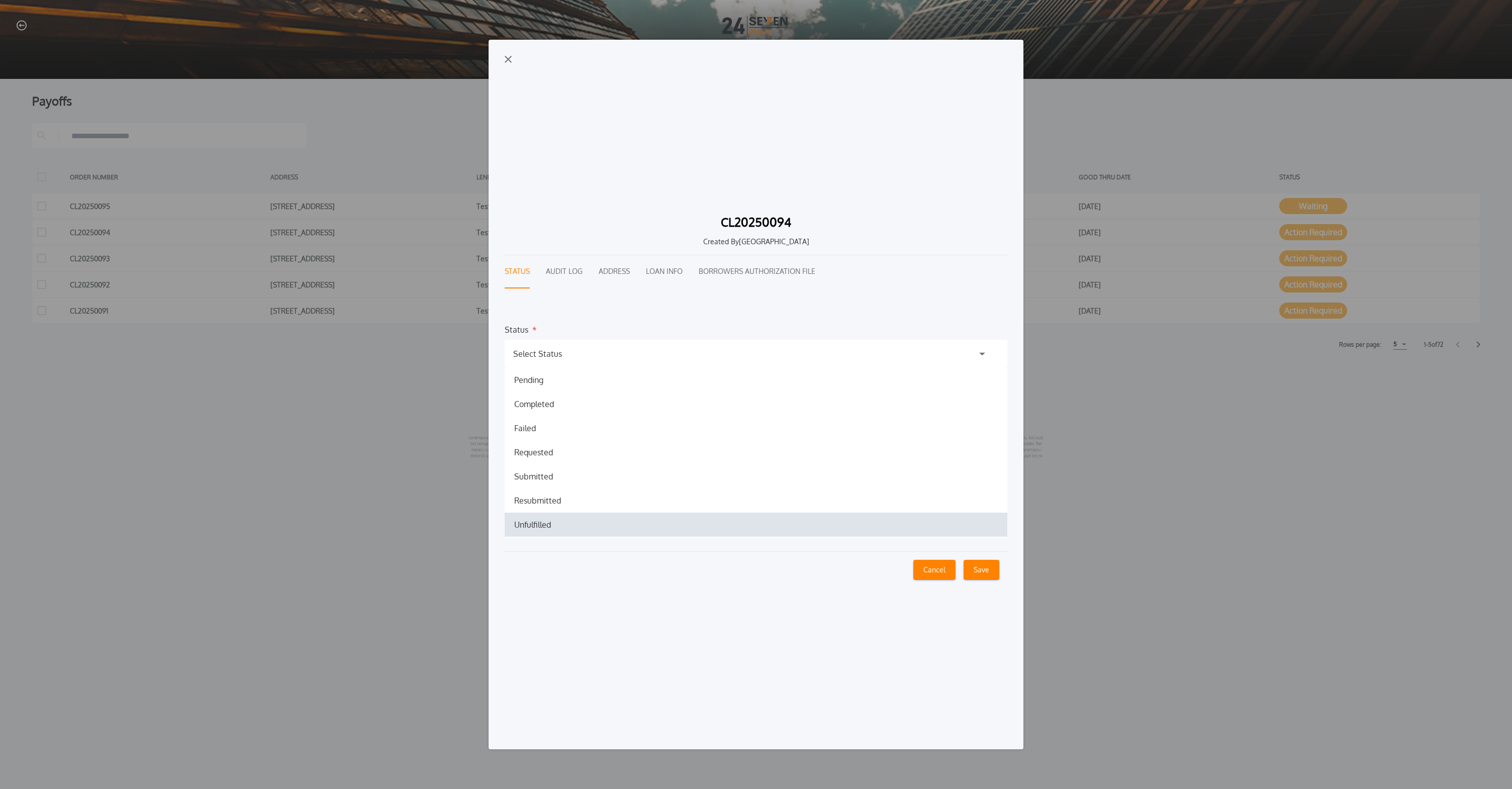
scroll to position [36, 0]
click at [599, 255] on div "CL20250094 Created By Juseung Park" at bounding box center [756, 232] width 502 height 47
click at [653, 272] on button "Loan Info" at bounding box center [664, 272] width 37 height 33
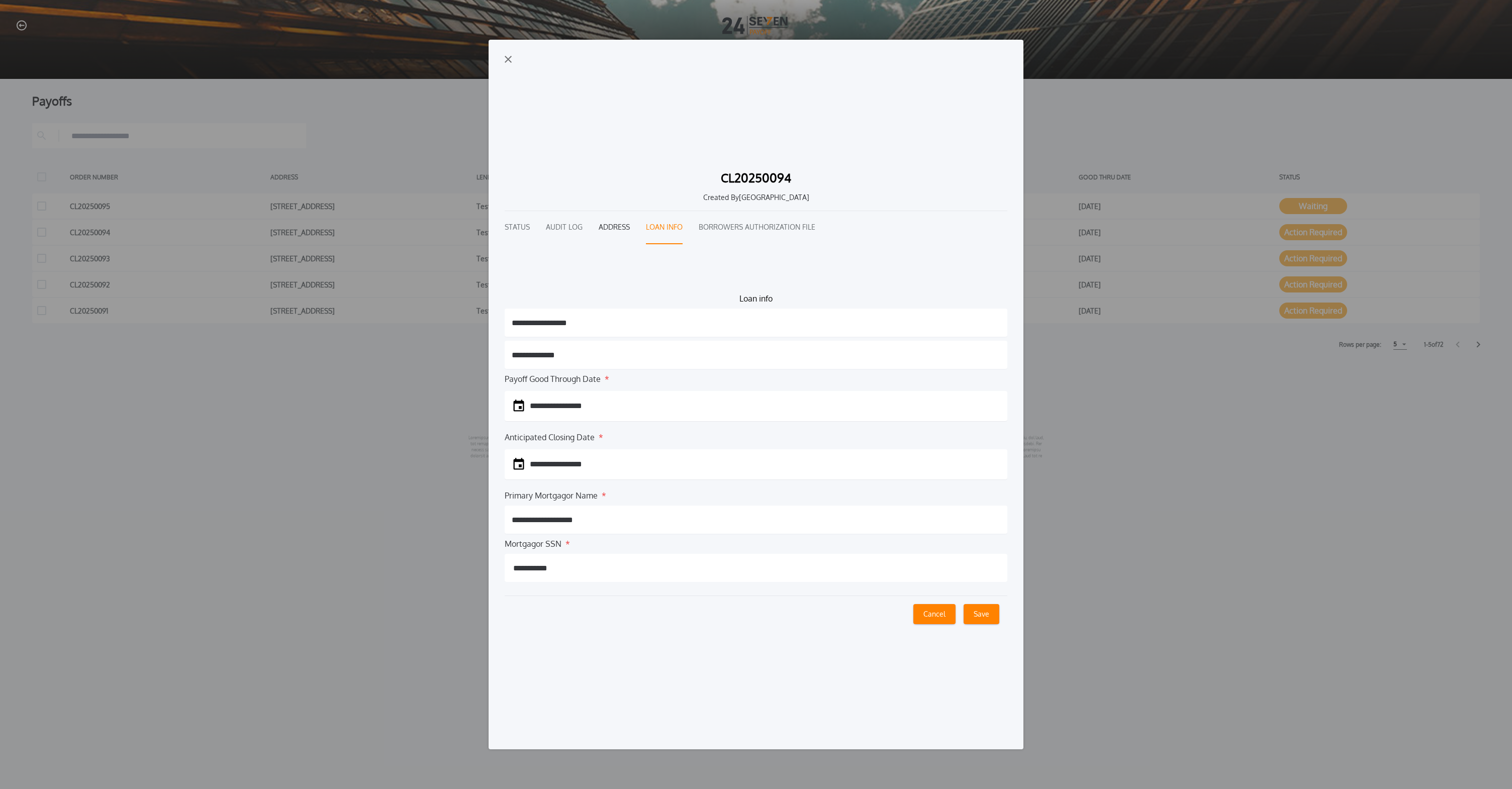
click at [599, 236] on button "Address" at bounding box center [614, 228] width 31 height 33
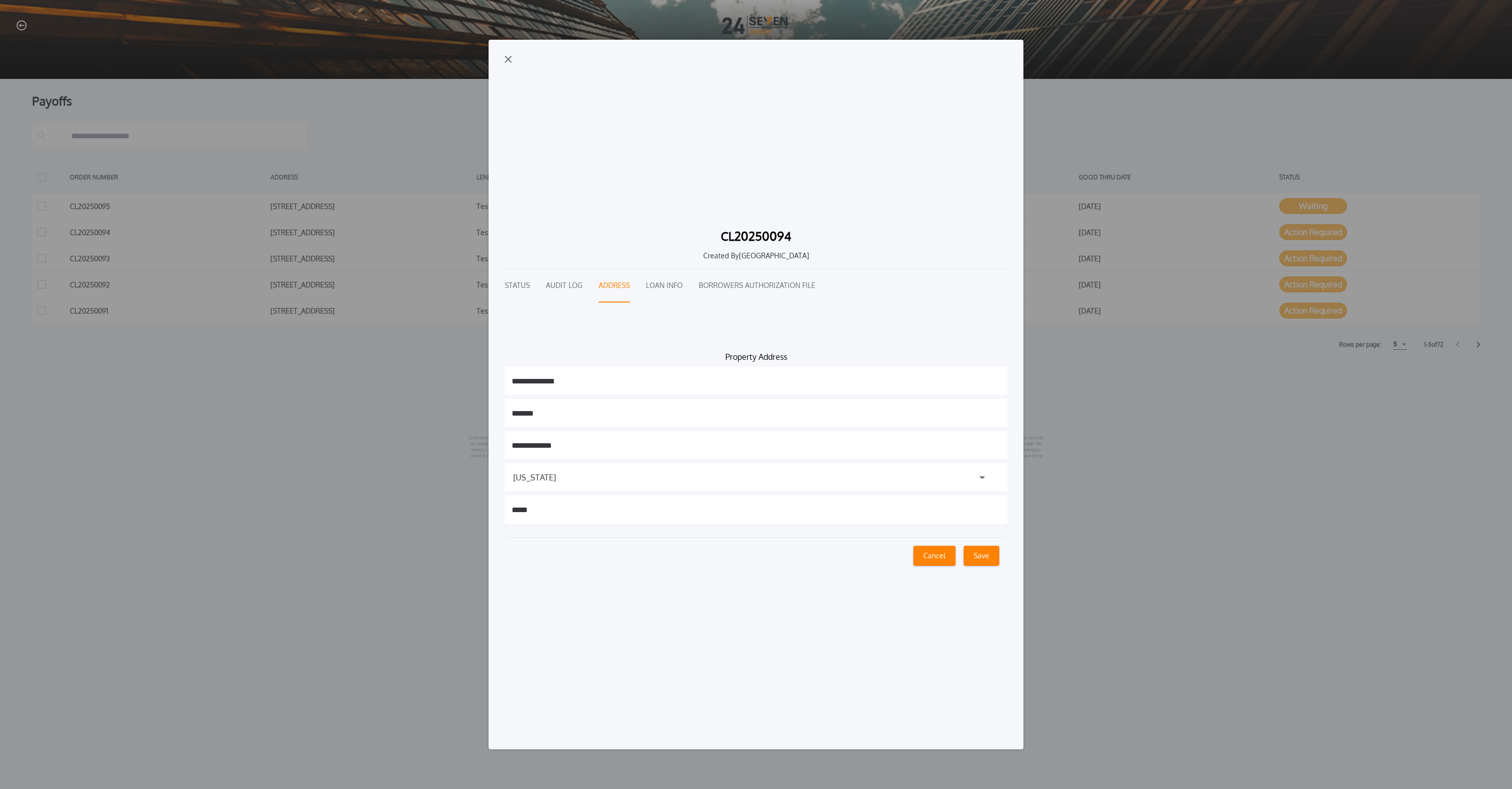
click at [1451, 180] on div "**********" at bounding box center [756, 394] width 1512 height 789
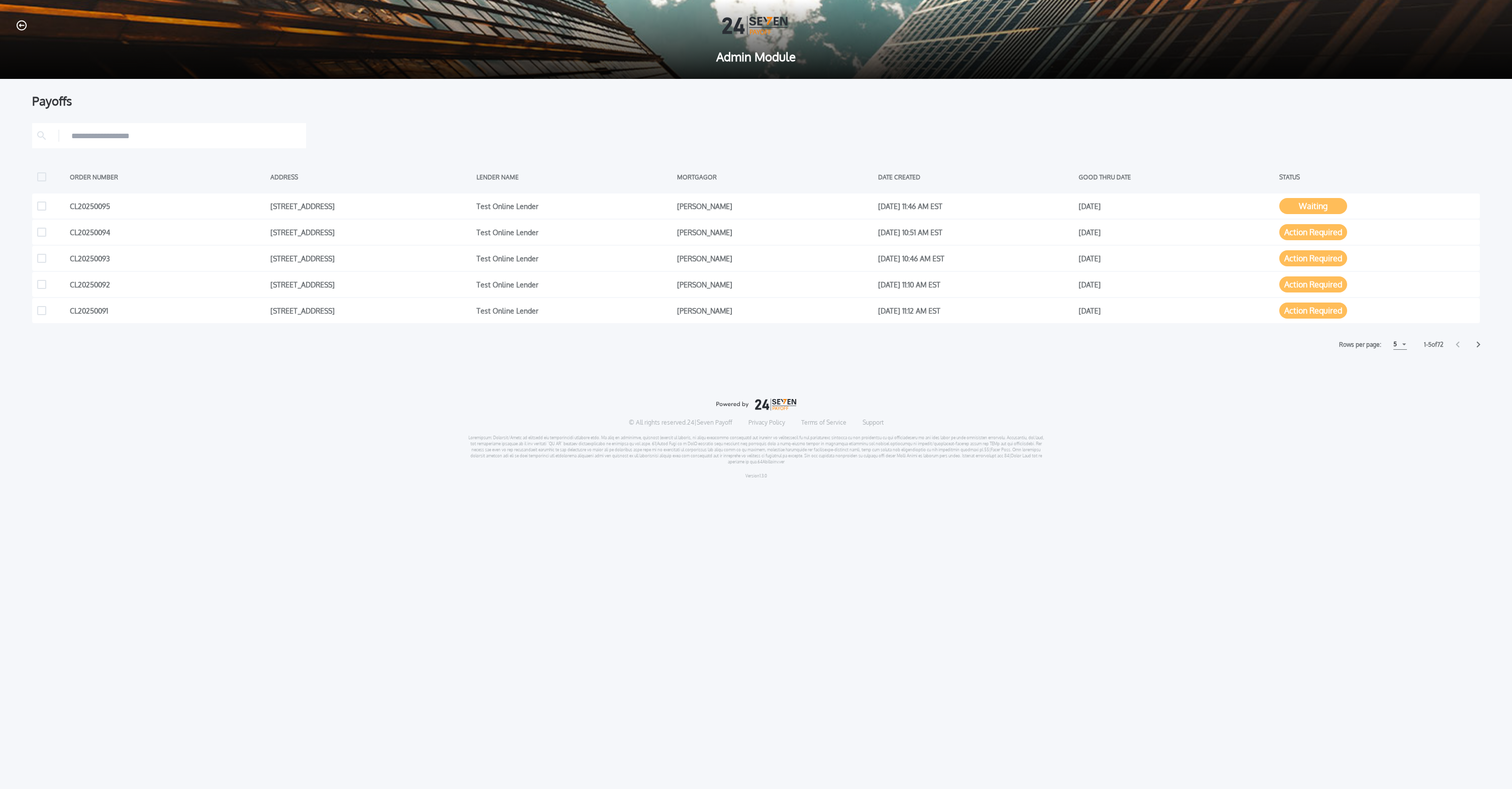
click at [1479, 347] on icon at bounding box center [1478, 344] width 4 height 6
click at [1477, 344] on icon at bounding box center [1478, 344] width 4 height 6
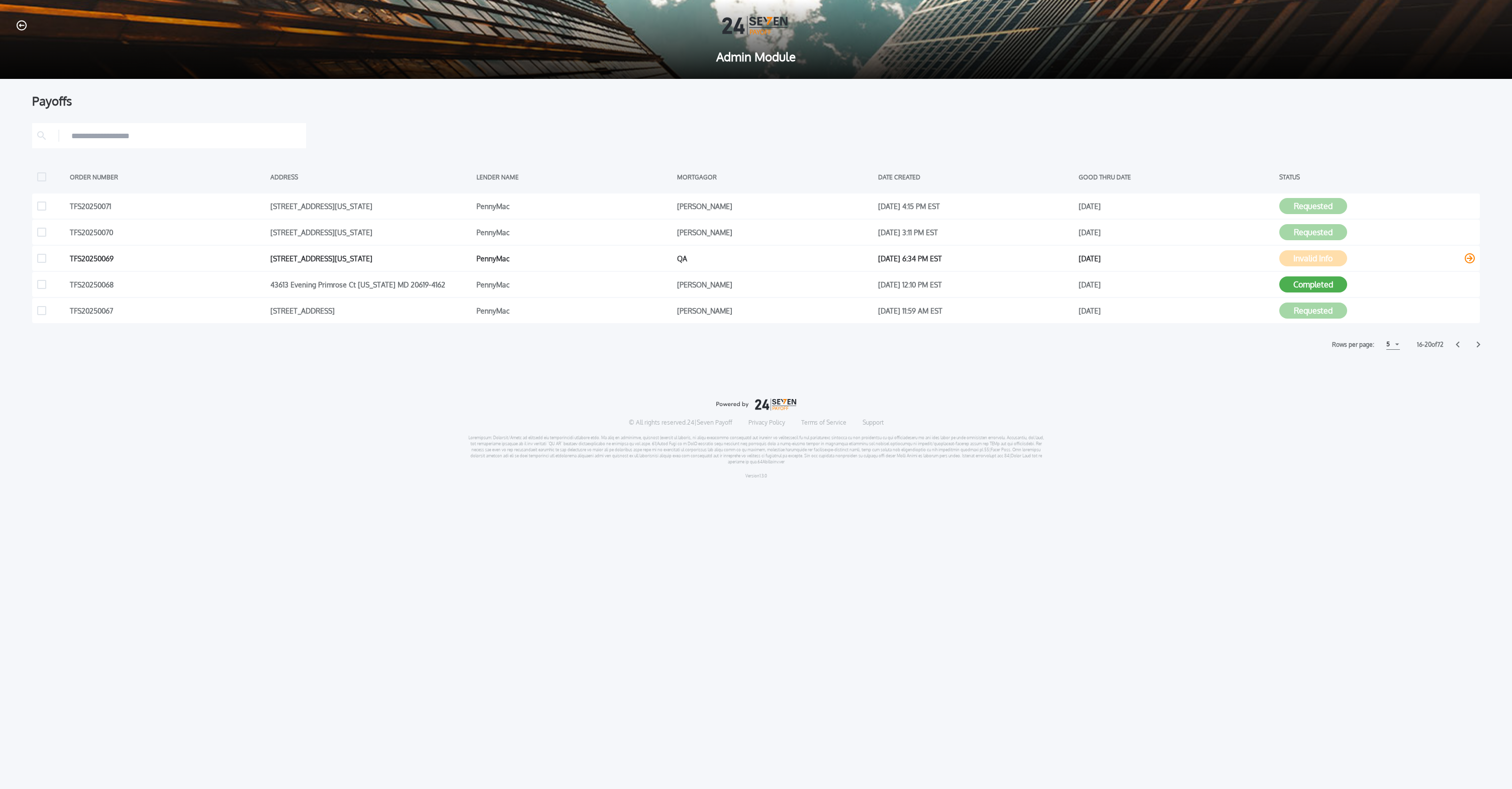
click at [1321, 259] on button "Invalid Info" at bounding box center [1313, 258] width 68 height 16
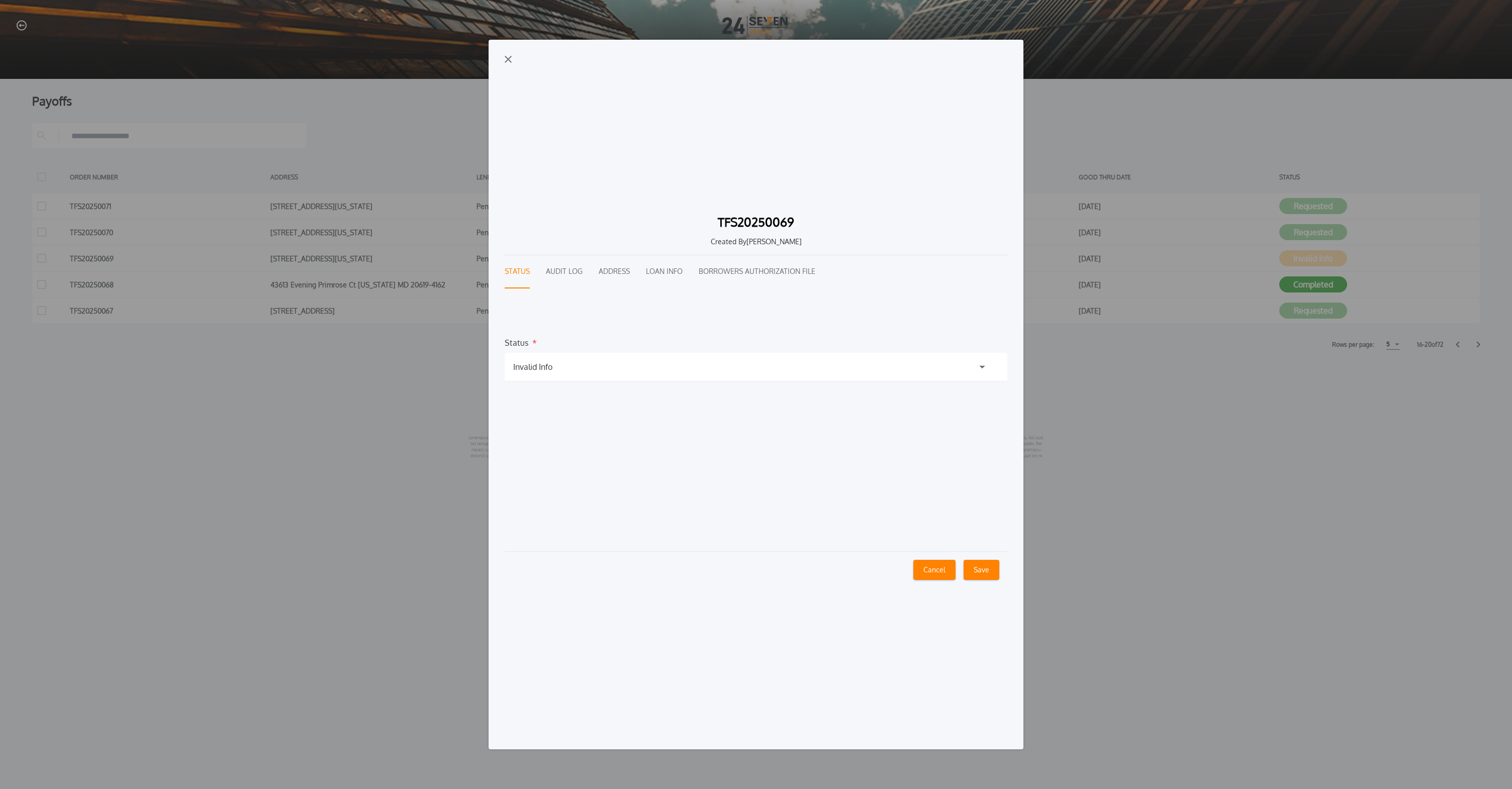
click at [940, 584] on div "Cancel Save" at bounding box center [756, 569] width 502 height 37
click at [941, 574] on button "Cancel" at bounding box center [934, 570] width 42 height 20
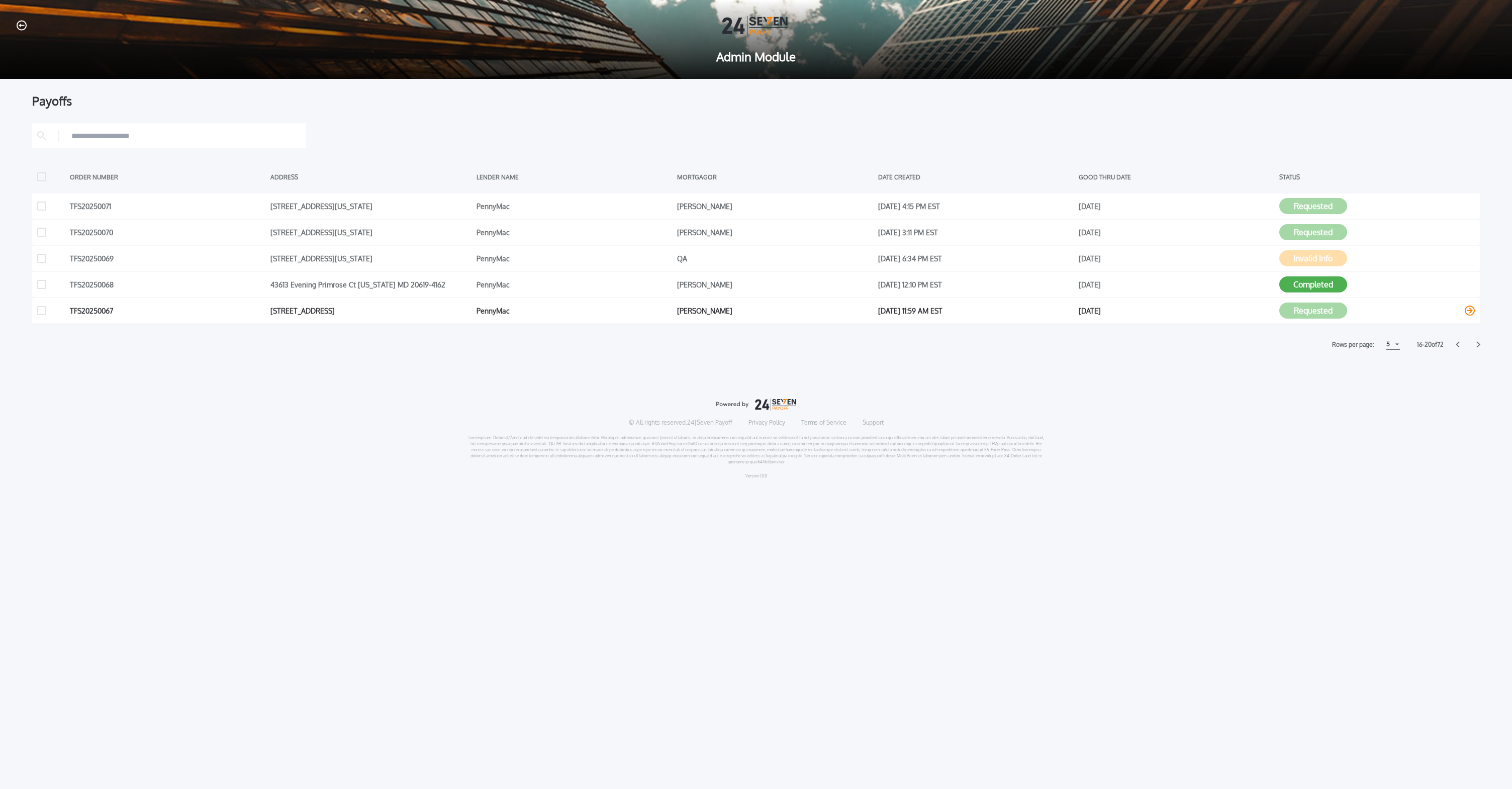
click at [1321, 298] on div "TFS20250067 204 Caribou Ct Blue Bell PA 19422-1457 PennyMac David J Bozak Jr Ju…" at bounding box center [756, 310] width 1447 height 25
click at [1315, 313] on button "Requested" at bounding box center [1313, 310] width 68 height 16
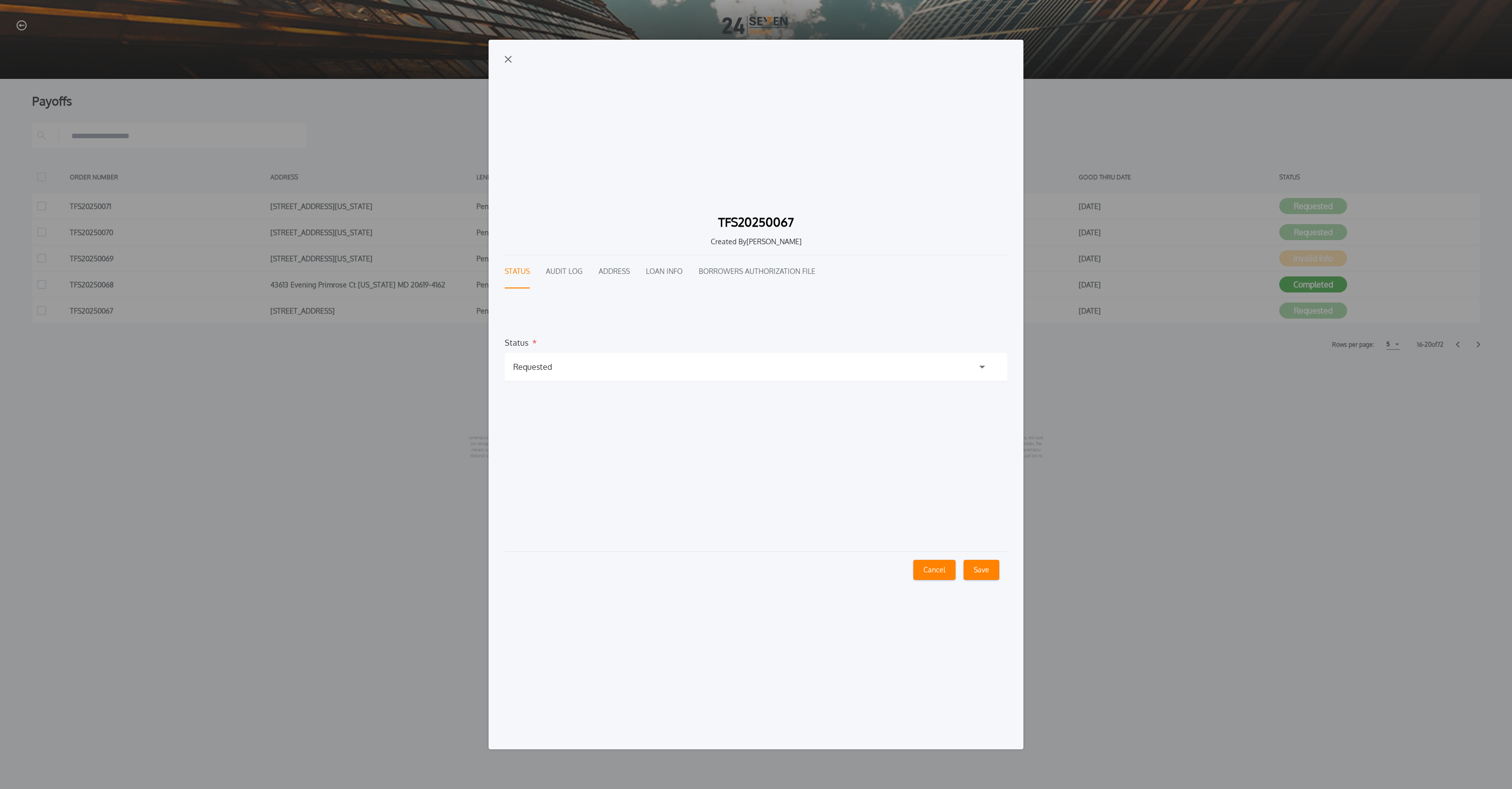
click at [1326, 272] on div "TFS20250067 Created By Daniel Colin Status Audit Log Address Loan Info Borrower…" at bounding box center [756, 394] width 1512 height 789
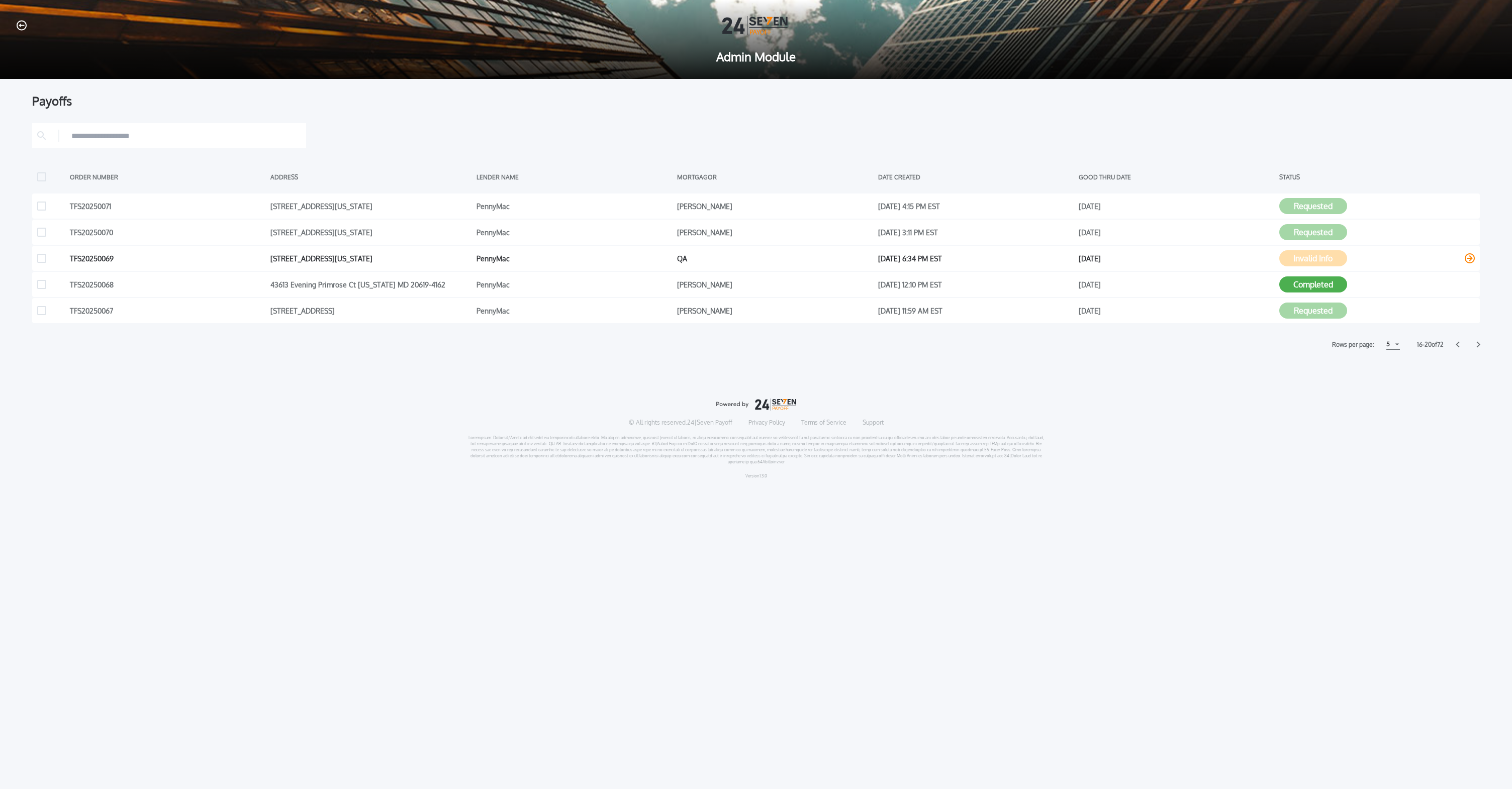
click at [1331, 264] on button "Invalid Info" at bounding box center [1313, 258] width 68 height 16
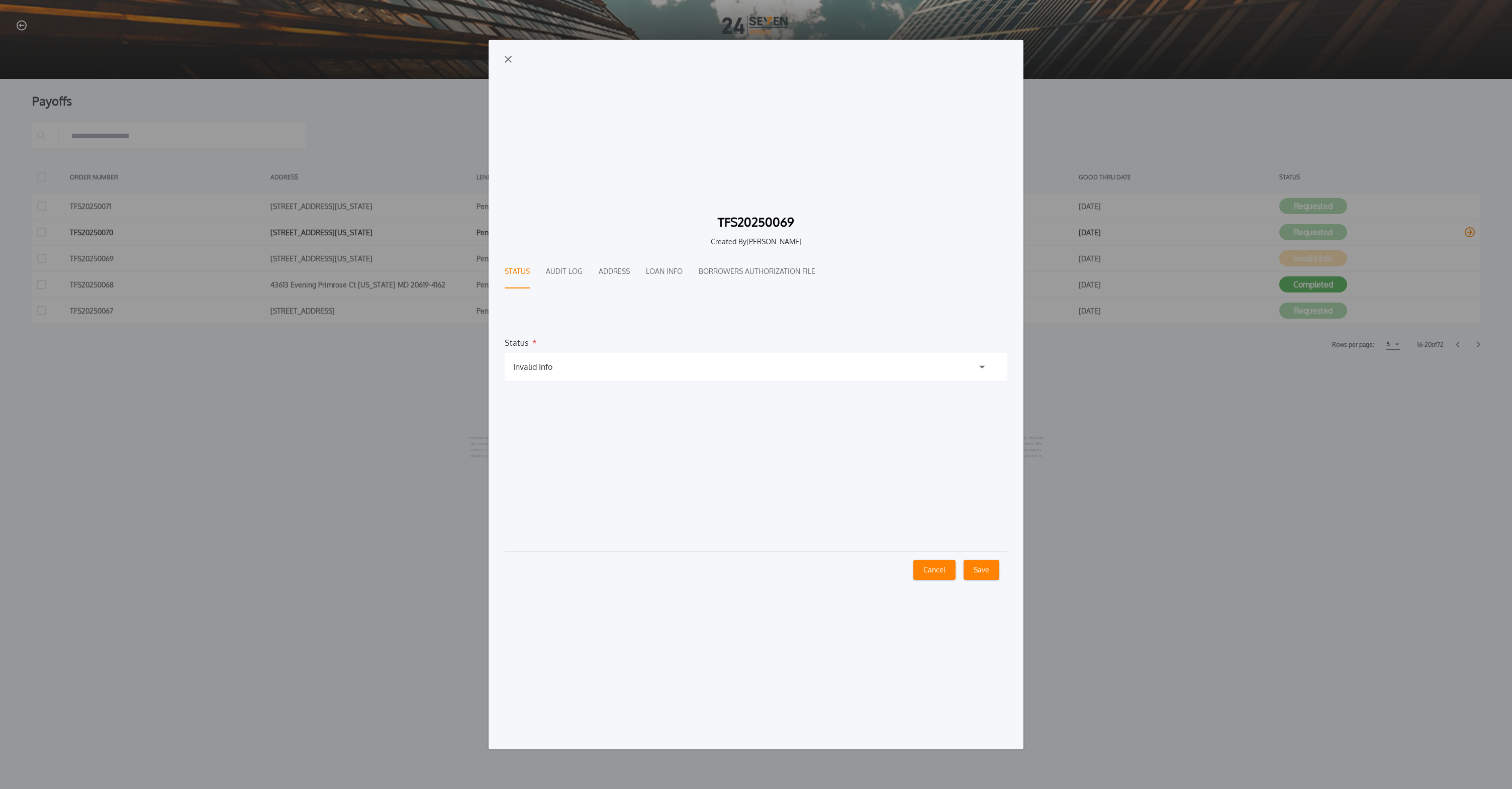
drag, startPoint x: 1368, startPoint y: 246, endPoint x: 1351, endPoint y: 234, distance: 20.8
click at [1368, 245] on div "TFS20250069 Created By Daniel Colin Status Audit Log Address Loan Info Borrower…" at bounding box center [756, 394] width 1512 height 789
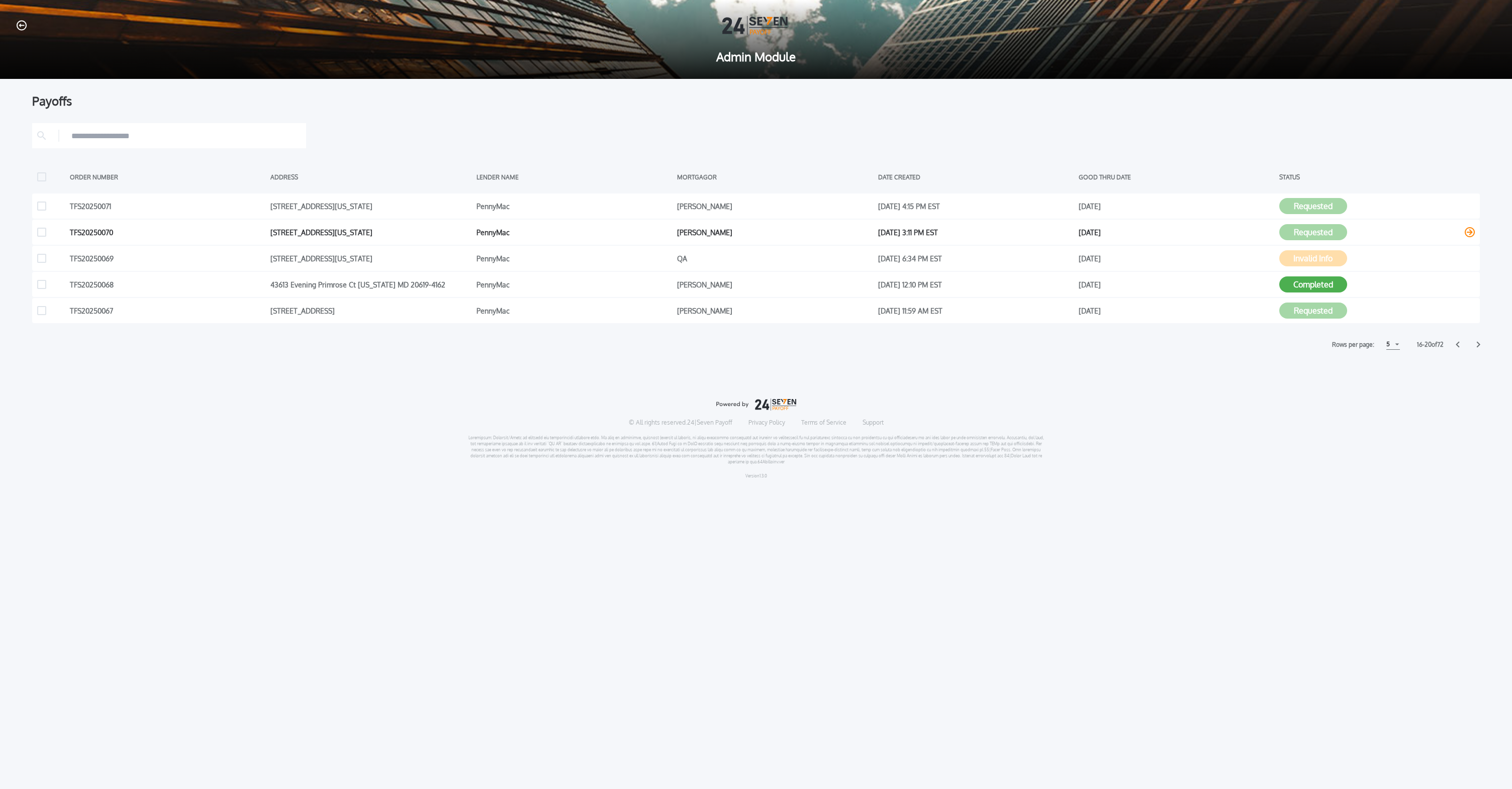
click at [1322, 222] on div "TFS20250070 101 W 35th St New York NY 10001-2106 PennyMac Mariano Rodrigeuz Jun…" at bounding box center [756, 232] width 1447 height 25
click at [1321, 226] on button "Requested" at bounding box center [1313, 232] width 68 height 16
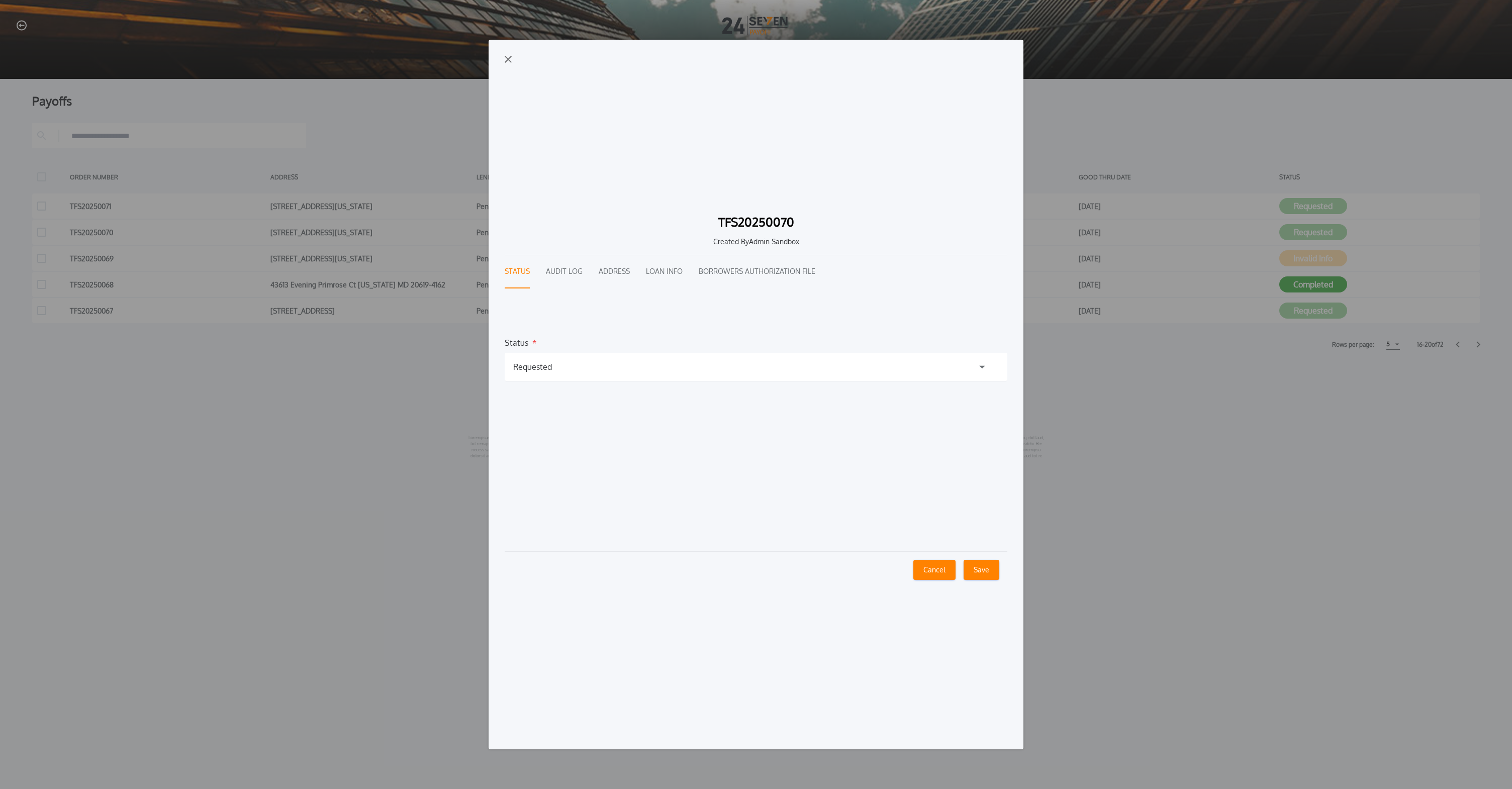
click at [1387, 236] on div "TFS20250070 Created By Admin Sandbox Status Audit Log Address Loan Info Borrowe…" at bounding box center [756, 394] width 1512 height 789
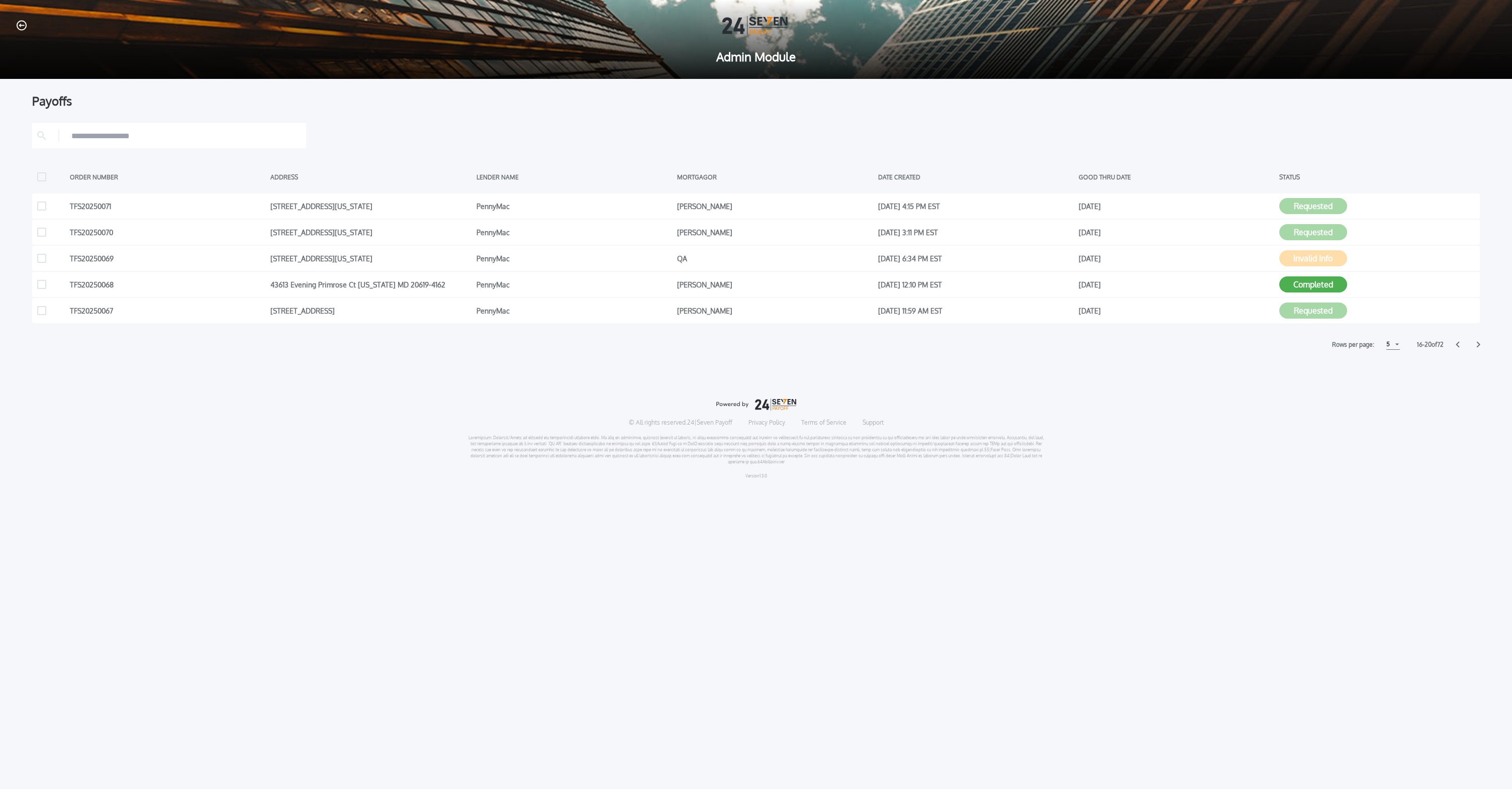
click at [1458, 348] on div "Rows per page: 5 5 5 10 10 15 15 16 - 20 of 72" at bounding box center [756, 344] width 1447 height 11
click at [1458, 346] on icon at bounding box center [1457, 344] width 4 height 6
click at [1319, 207] on button "Requested" at bounding box center [1313, 205] width 68 height 16
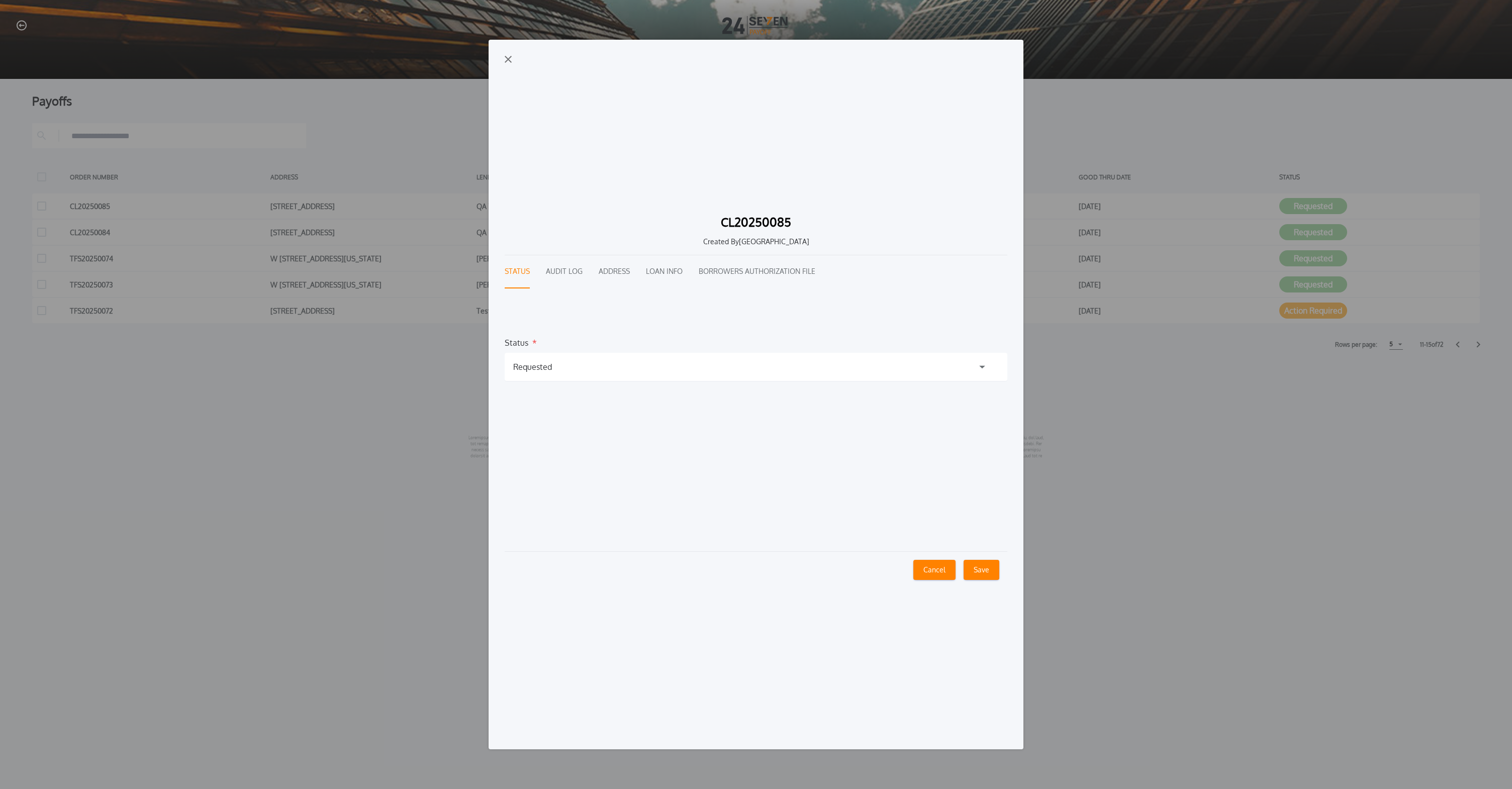
click at [1433, 355] on div "CL20250085 Created By Juseung Park Status Audit Log Address Loan Info Borrowers…" at bounding box center [756, 394] width 1512 height 789
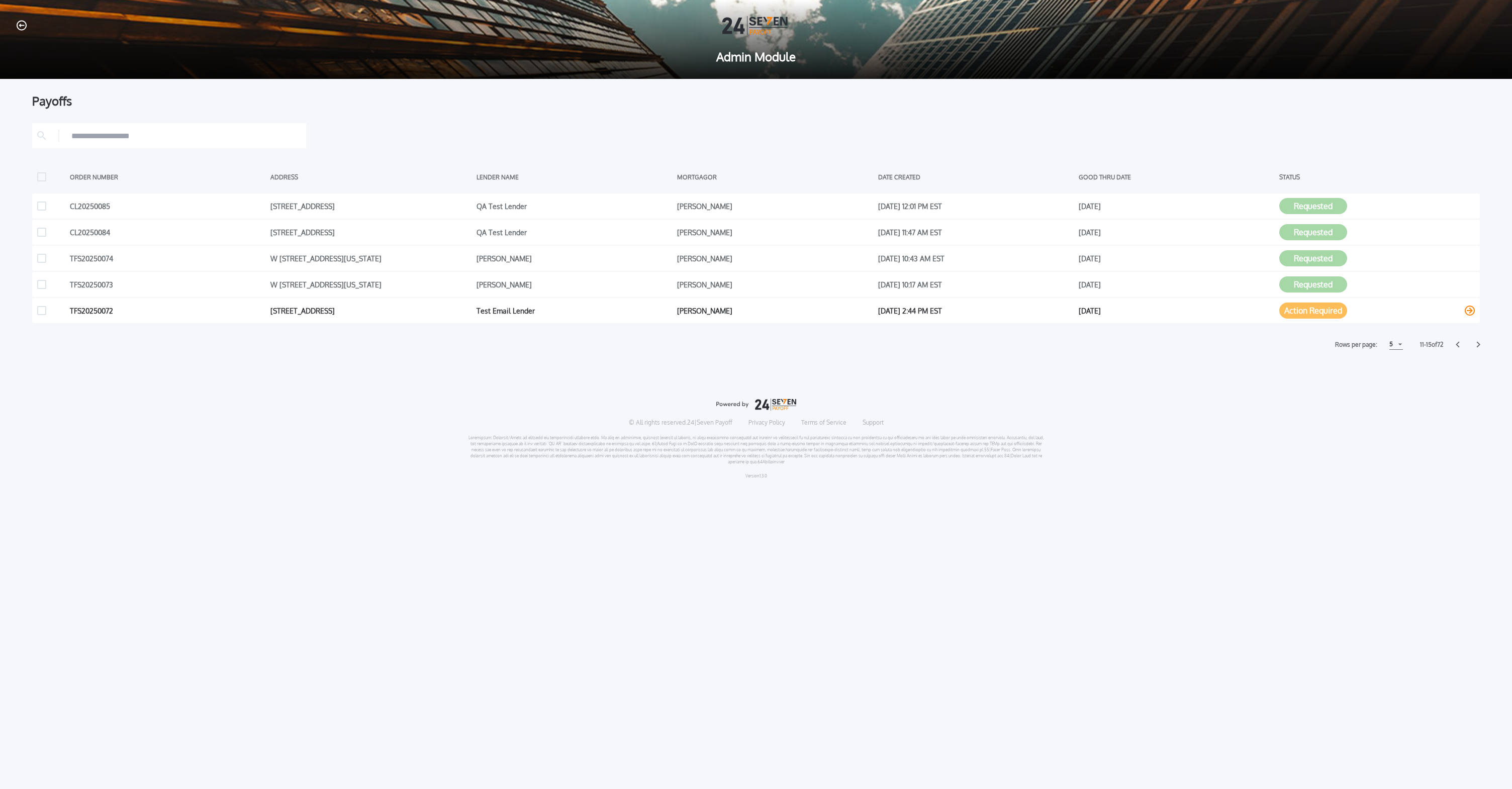
click at [1322, 314] on button "Action Required" at bounding box center [1313, 310] width 68 height 16
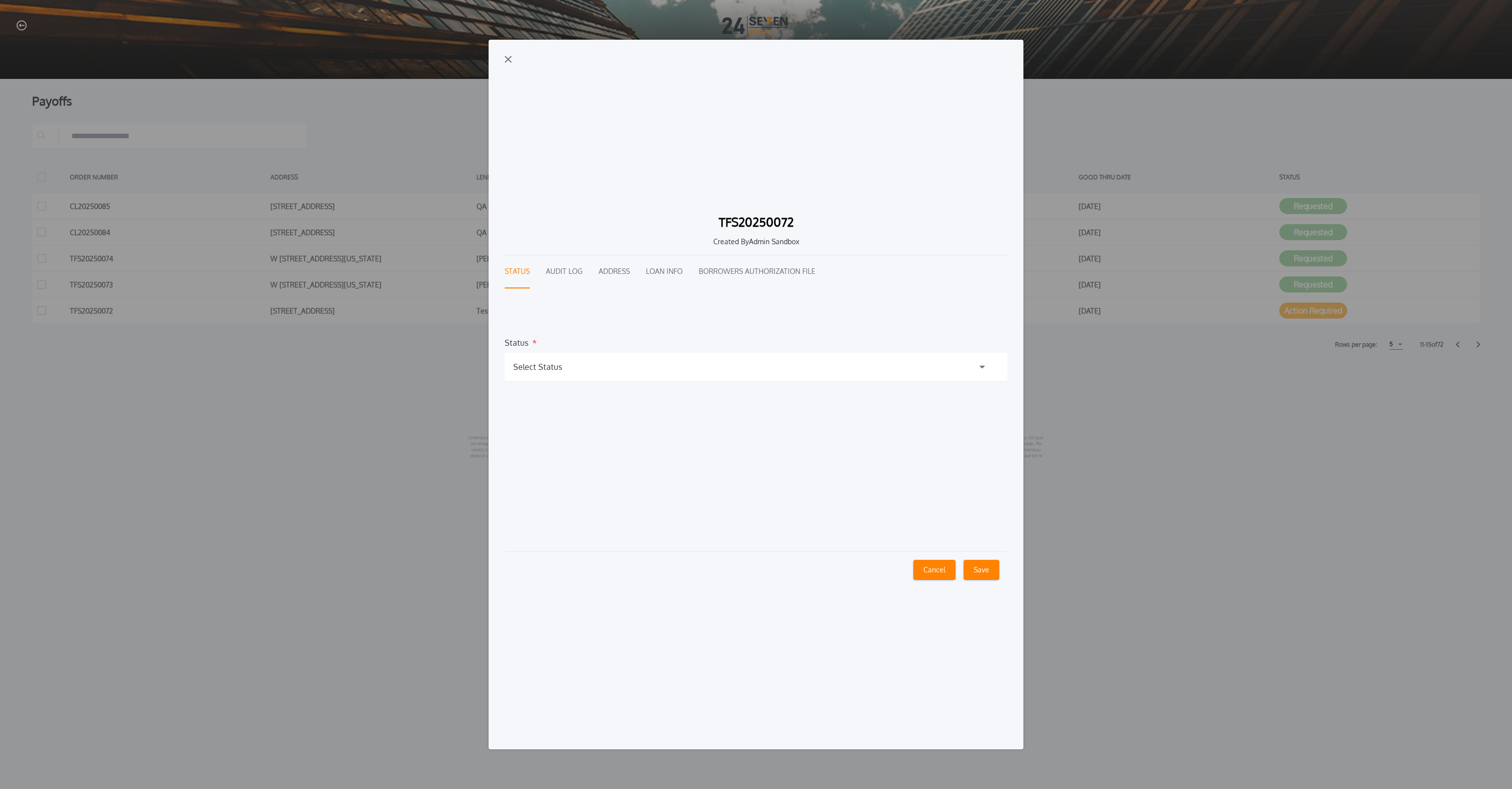
click at [885, 365] on div "Select Status" at bounding box center [756, 367] width 502 height 28
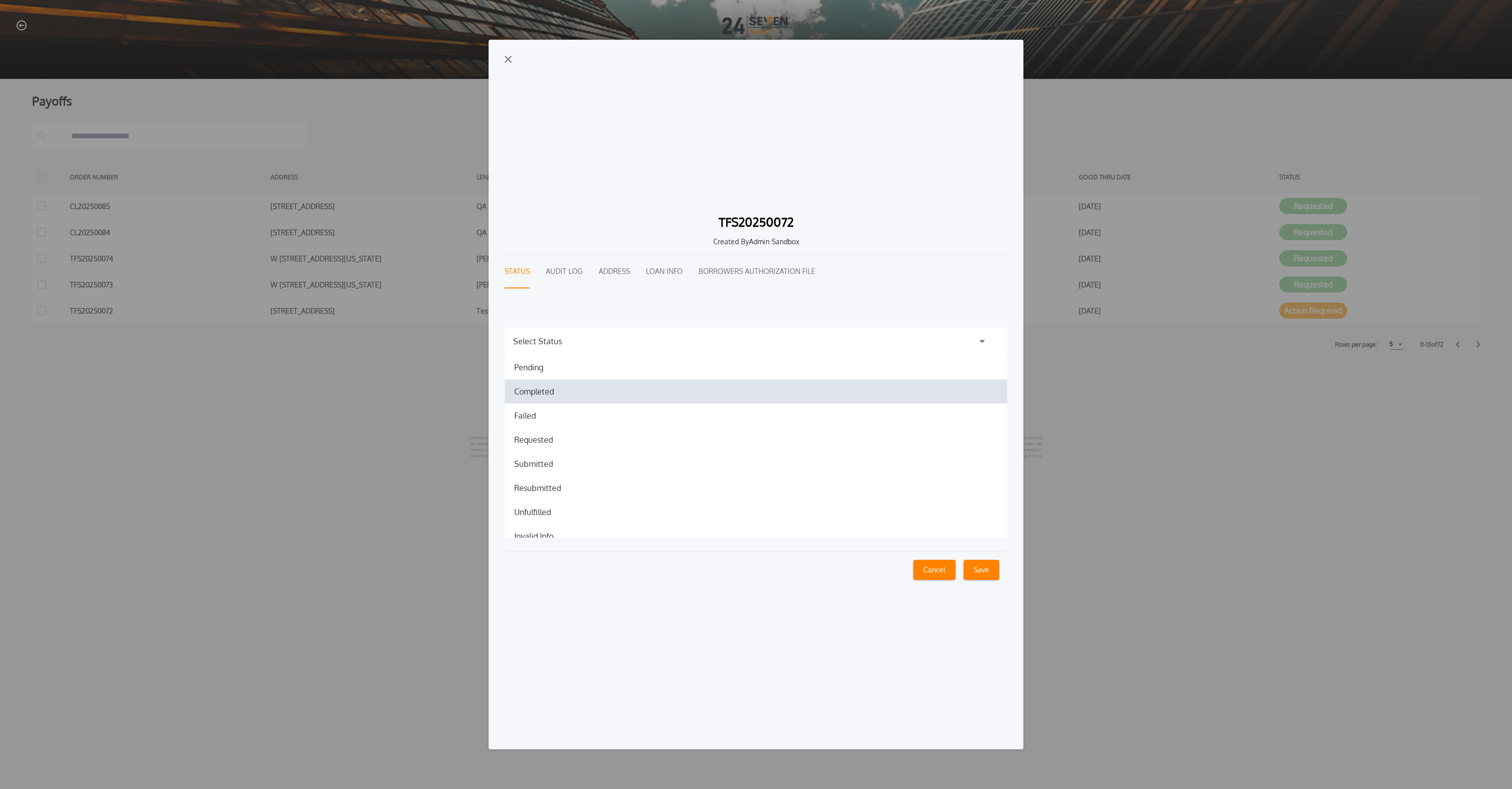
scroll to position [36, 0]
click at [1151, 394] on div "TFS20250072 Created By Admin Sandbox Status Audit Log Address Loan Info Borrowe…" at bounding box center [756, 394] width 1512 height 789
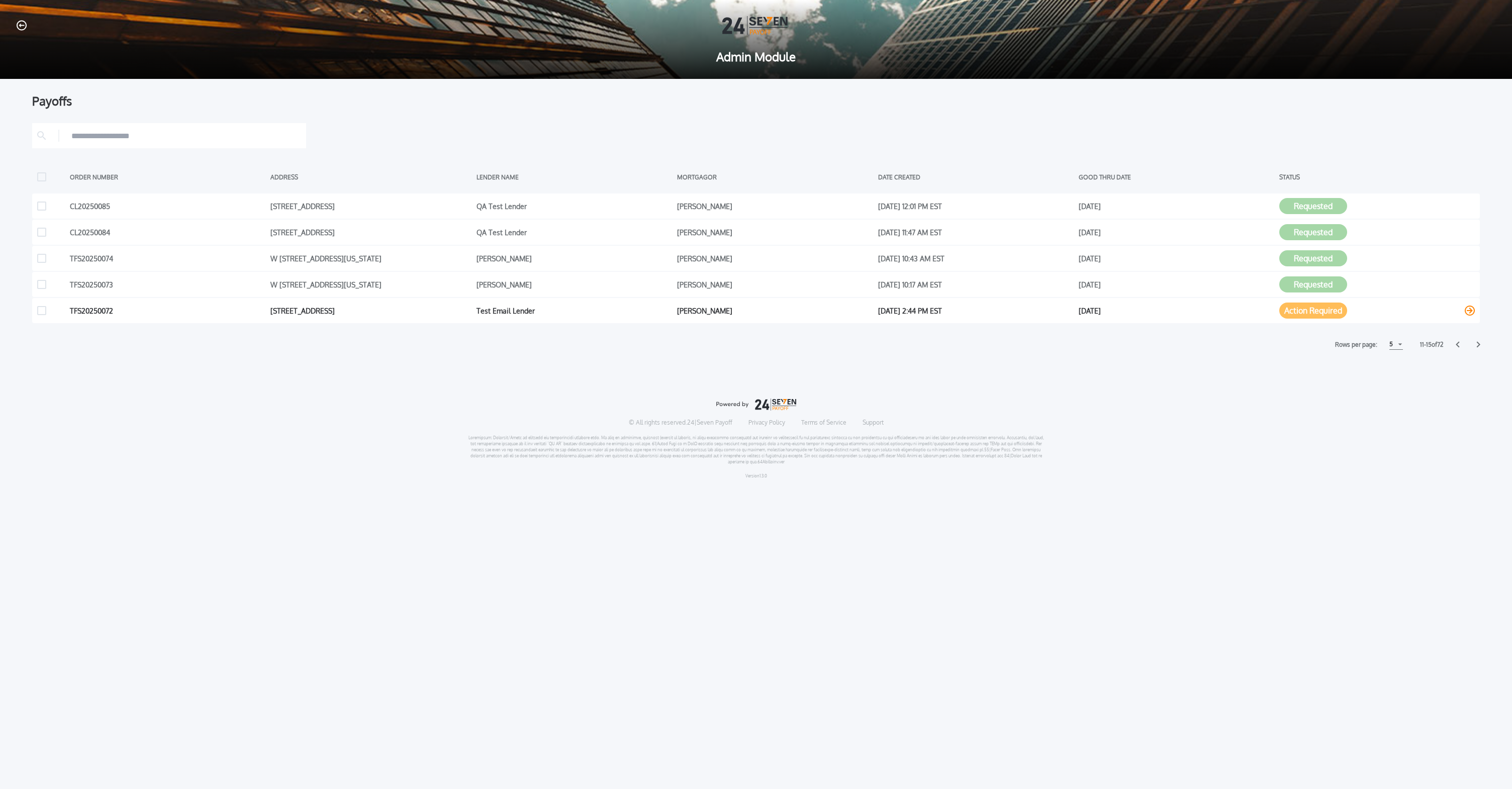
click at [1314, 313] on button "Action Required" at bounding box center [1313, 310] width 68 height 16
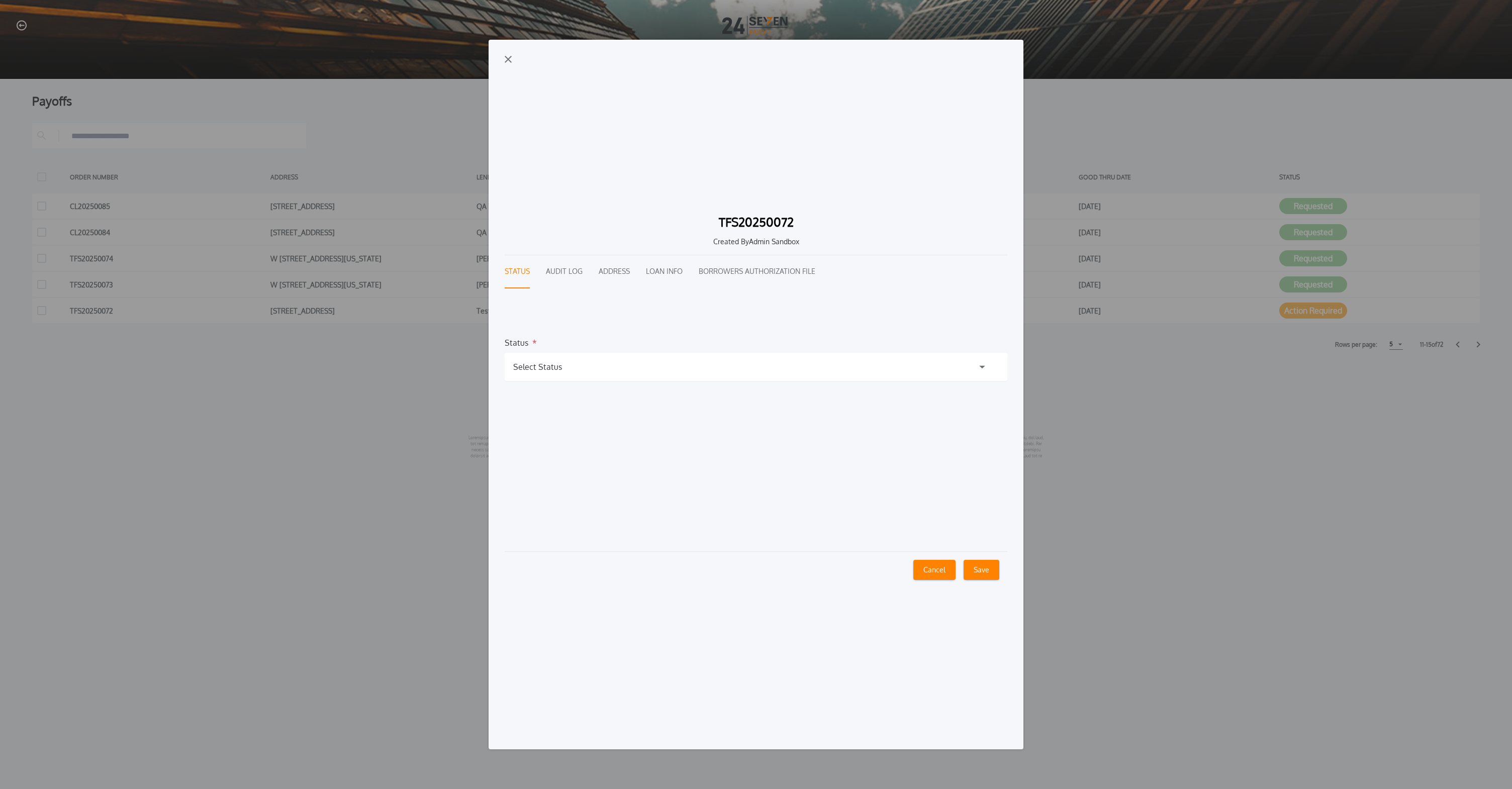
click at [947, 576] on button "Cancel" at bounding box center [934, 570] width 42 height 20
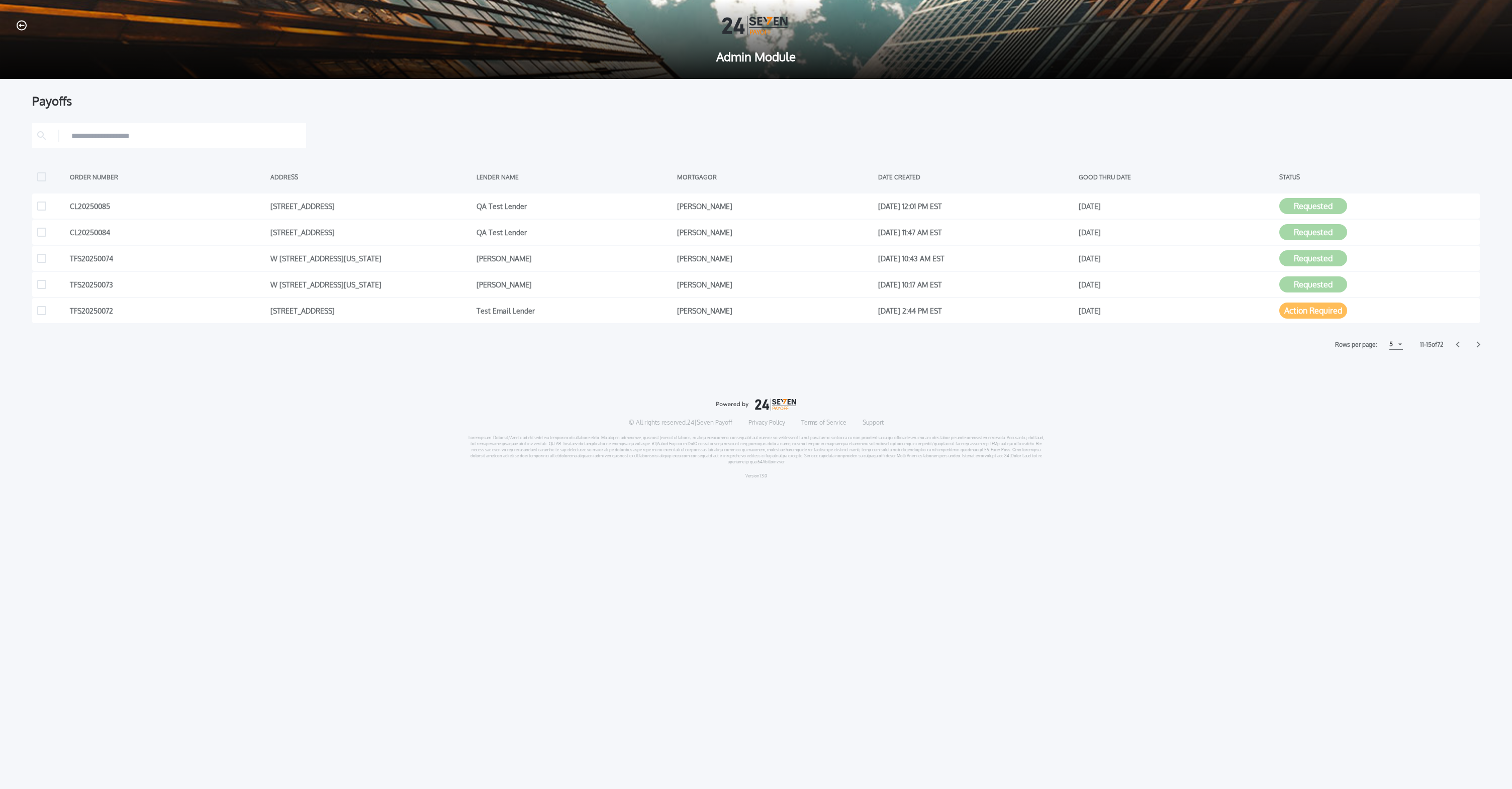
click at [21, 23] on icon "button" at bounding box center [21, 25] width 10 height 11
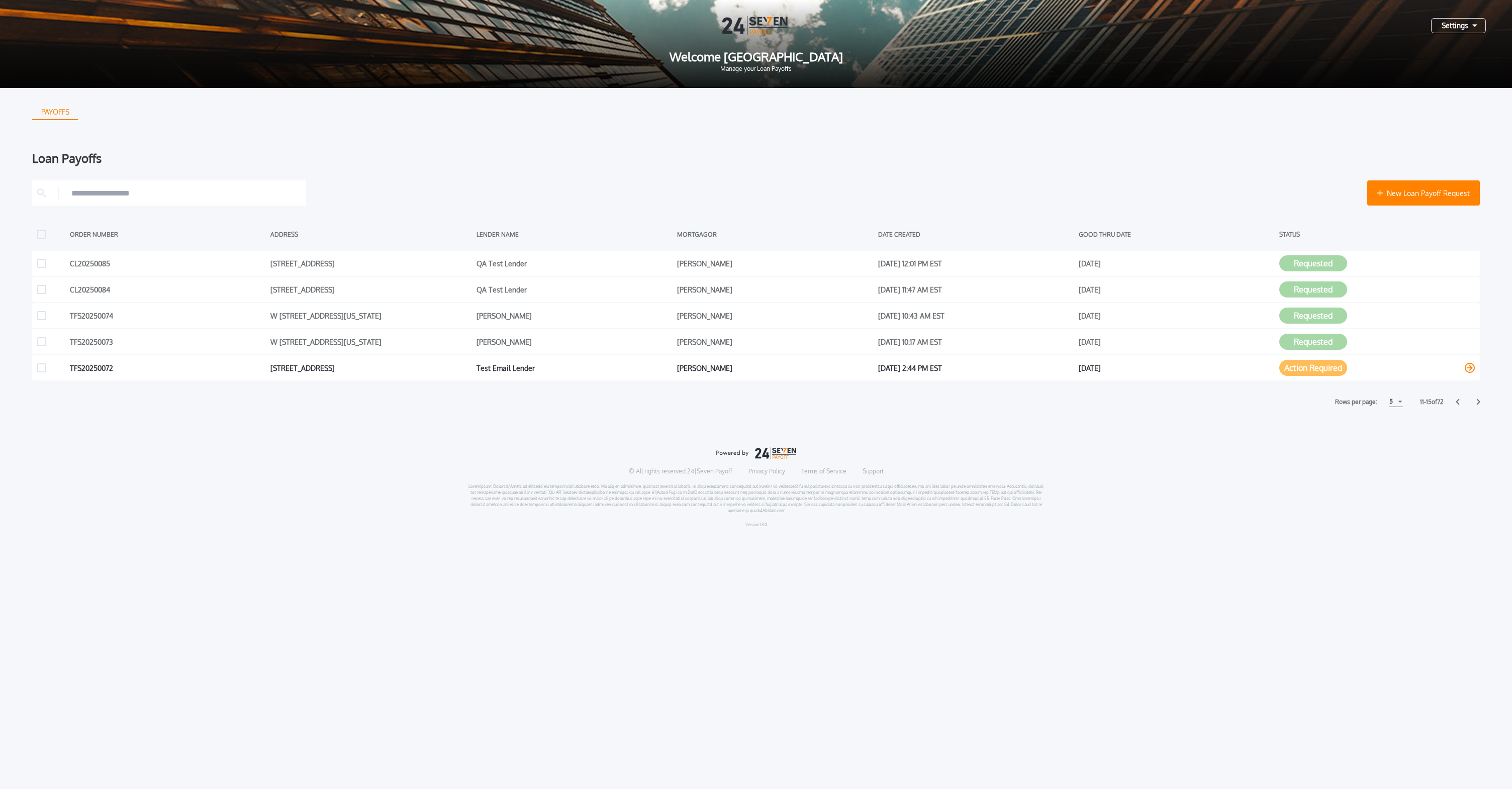
click at [1319, 365] on button "Action Required" at bounding box center [1313, 367] width 68 height 16
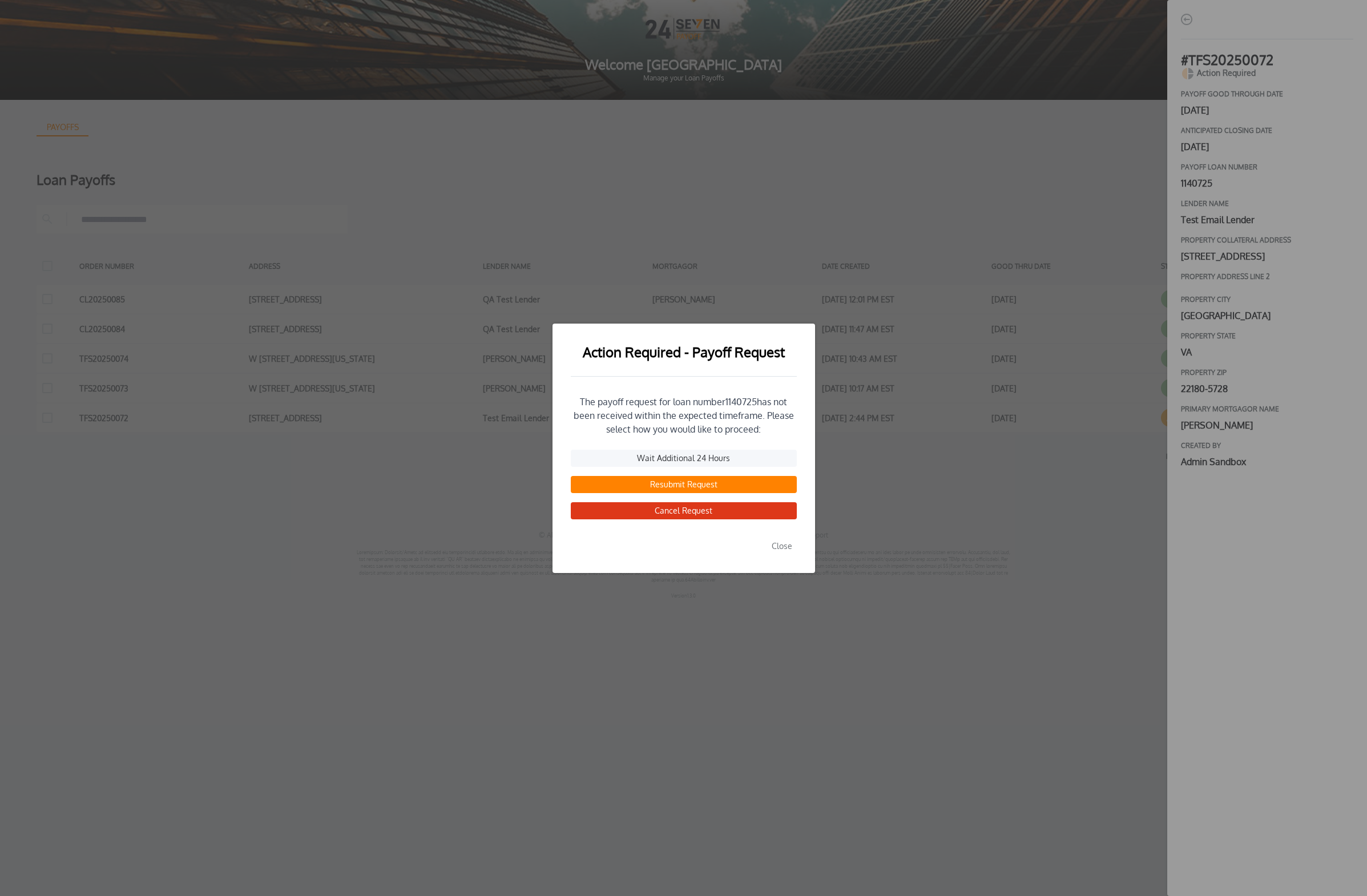
click at [686, 484] on button "Resubmit Request" at bounding box center [683, 484] width 226 height 17
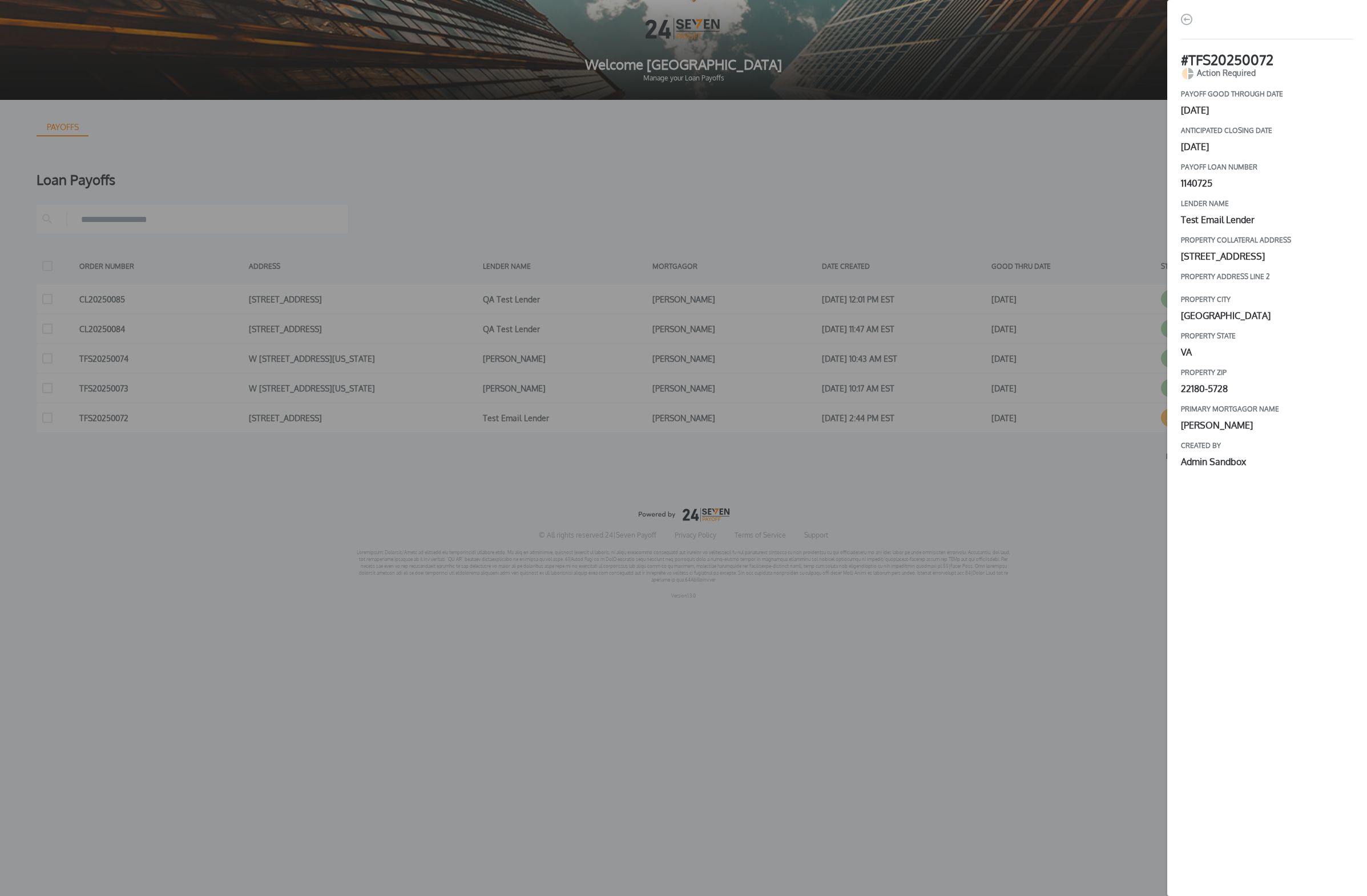
click at [935, 356] on div "# TFS20250072 Action Required payoff good through date July 28, 2025 Anticipate…" at bounding box center [683, 448] width 1367 height 896
